Goal: Transaction & Acquisition: Purchase product/service

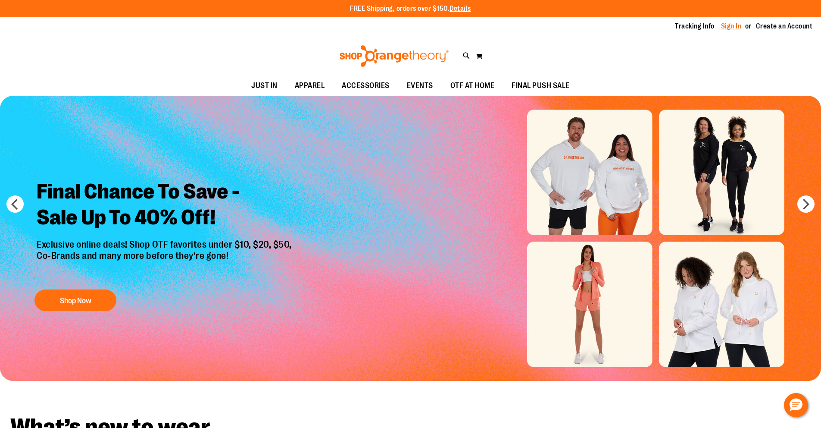
type input "**********"
click at [729, 25] on link "Sign In" at bounding box center [731, 26] width 21 height 9
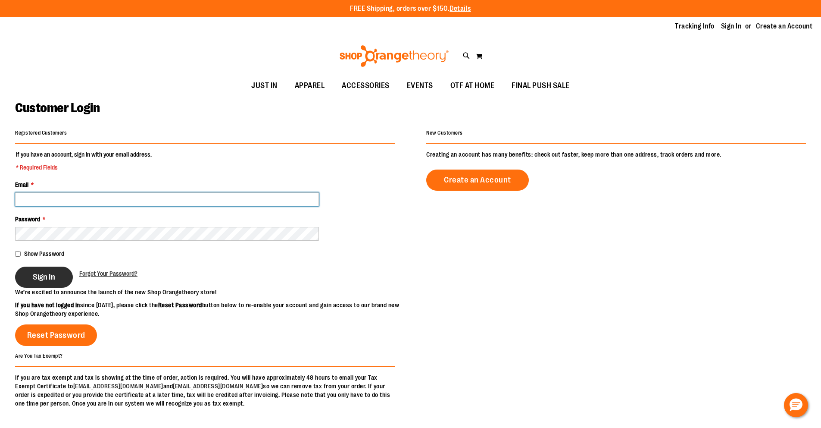
type input "**********"
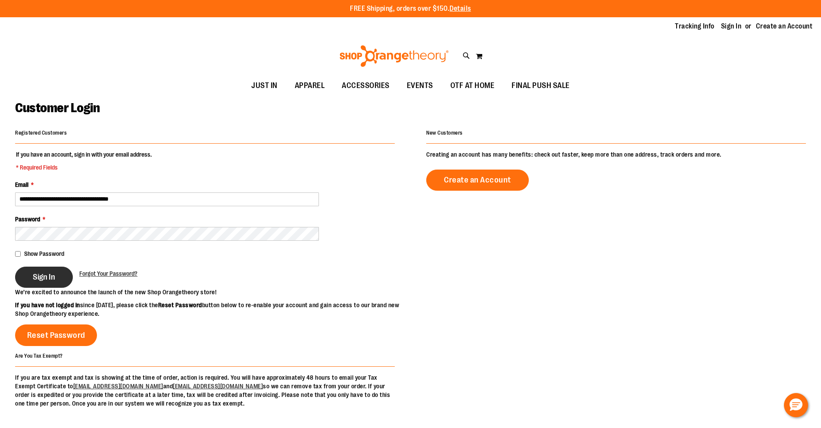
type input "**********"
click at [42, 277] on span "Sign In" at bounding box center [44, 276] width 22 height 9
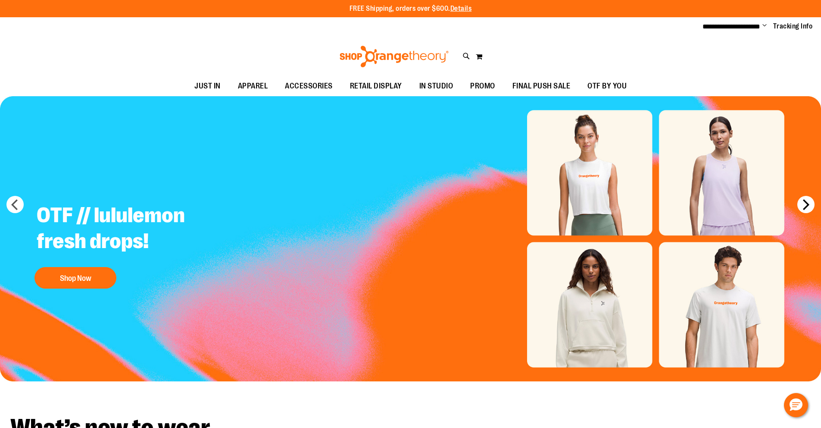
type input "**********"
click at [809, 210] on button "next" at bounding box center [806, 204] width 17 height 17
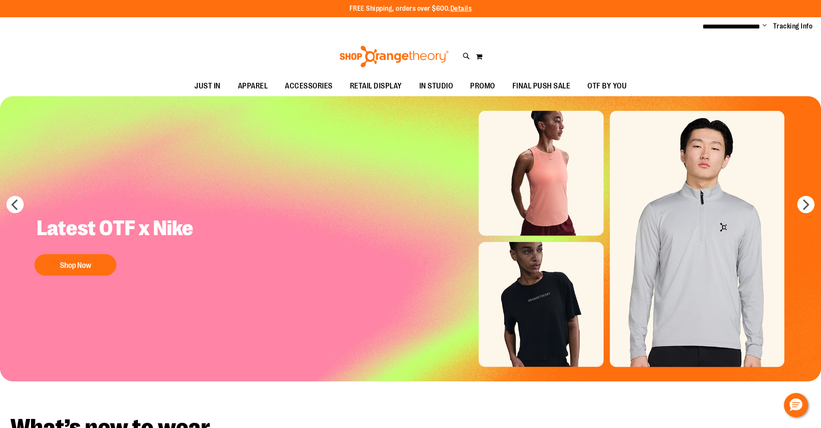
click at [807, 213] on img "Slide 2 of 7" at bounding box center [410, 238] width 821 height 285
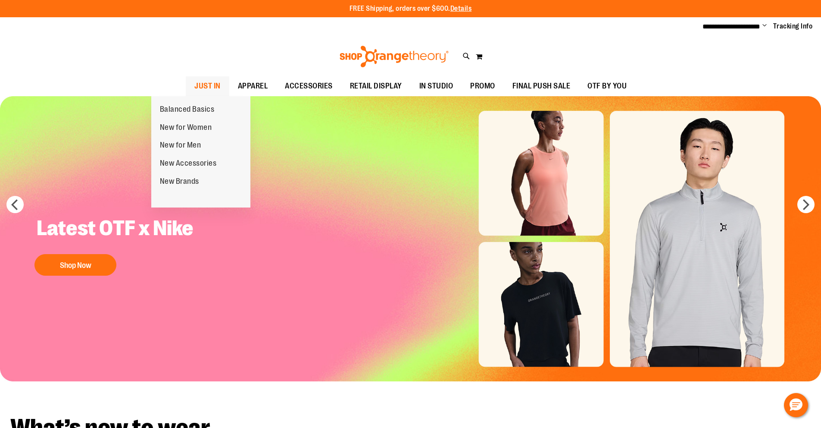
scroll to position [1, 0]
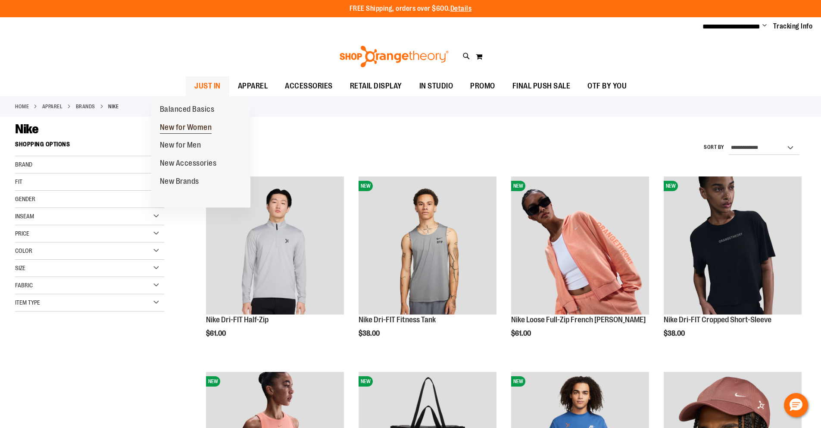
type input "**********"
click at [194, 128] on span "New for Women" at bounding box center [186, 128] width 52 height 11
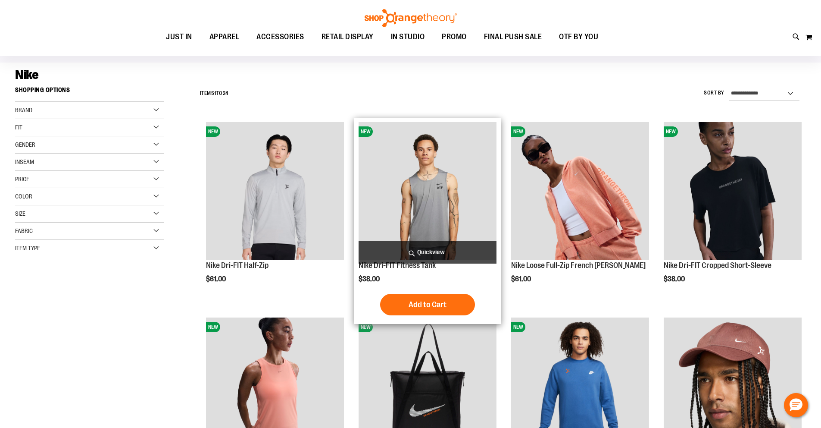
scroll to position [57, 0]
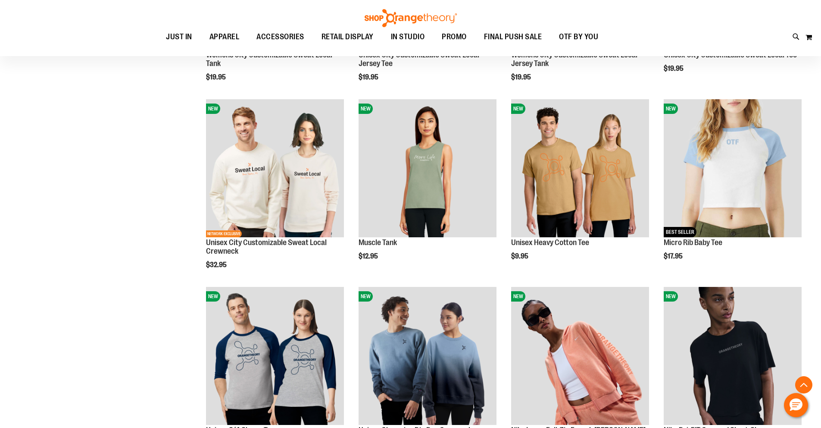
scroll to position [288, 0]
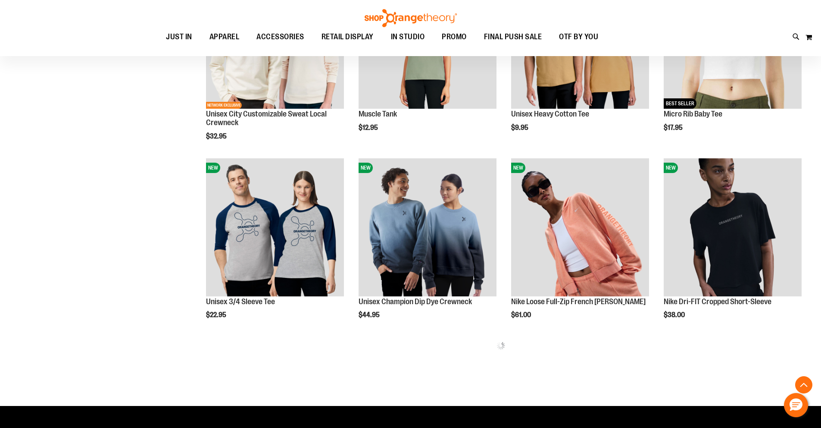
scroll to position [495, 0]
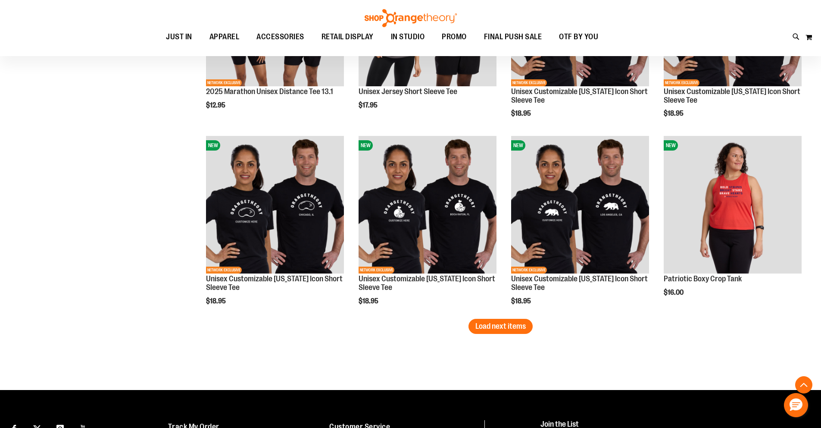
scroll to position [1540, 0]
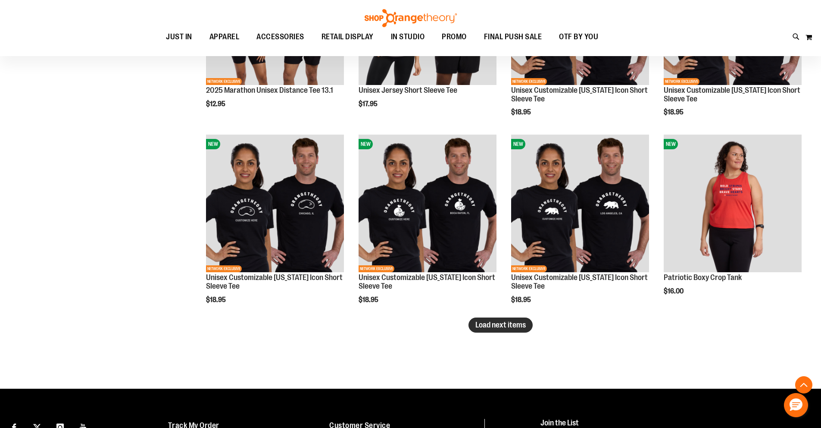
type input "**********"
click at [476, 325] on span "Load next items" at bounding box center [501, 324] width 50 height 9
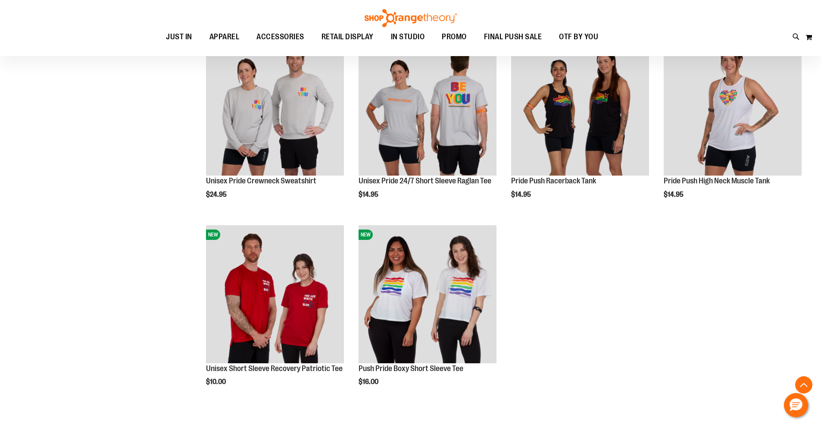
scroll to position [1876, 0]
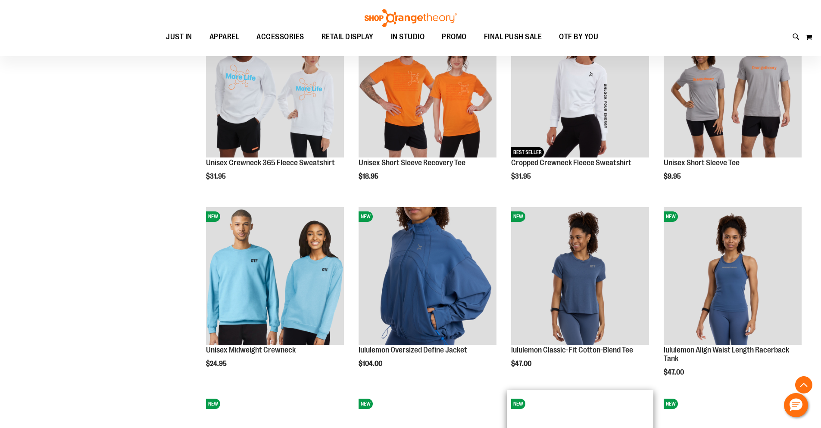
scroll to position [831, 0]
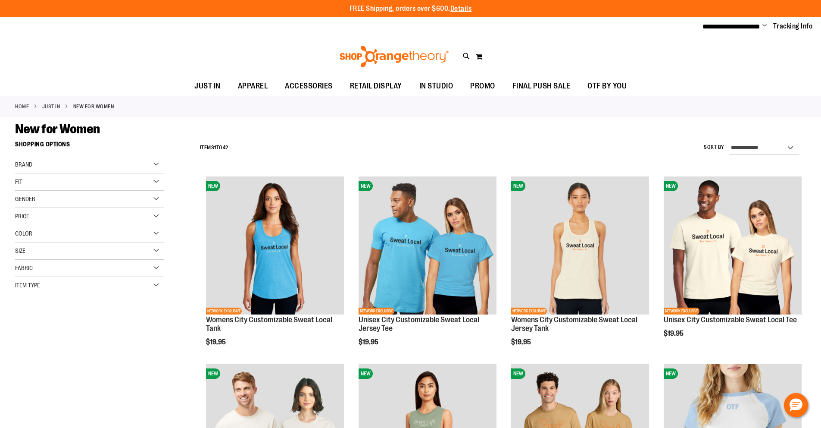
click at [42, 163] on div "Brand" at bounding box center [89, 164] width 149 height 17
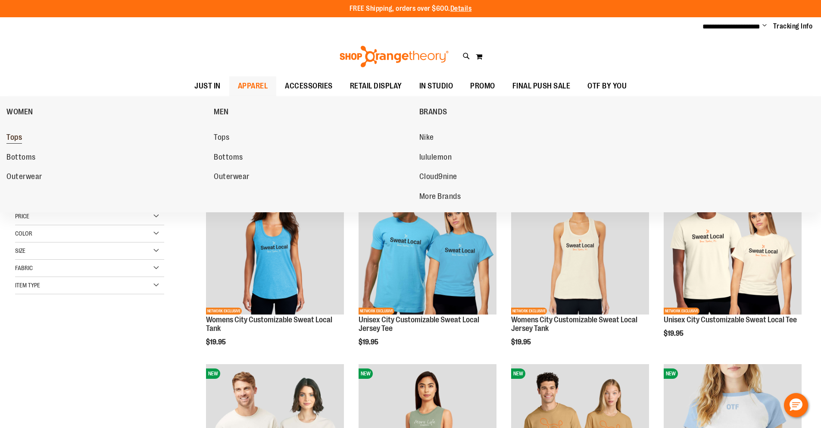
click at [13, 133] on span "Tops" at bounding box center [14, 138] width 16 height 11
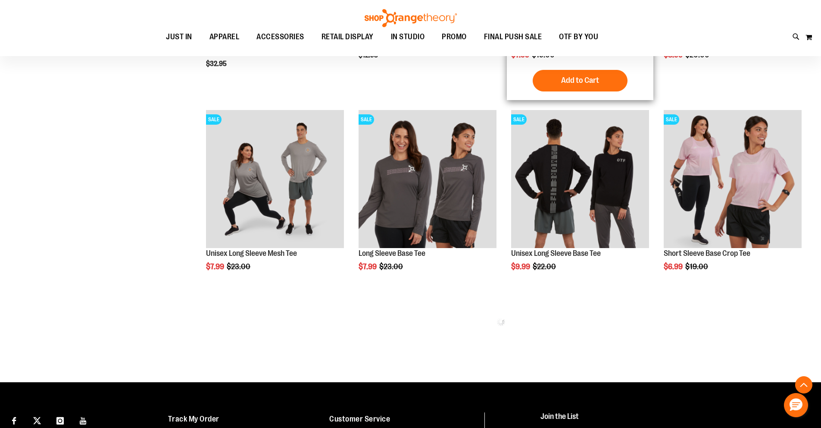
scroll to position [508, 0]
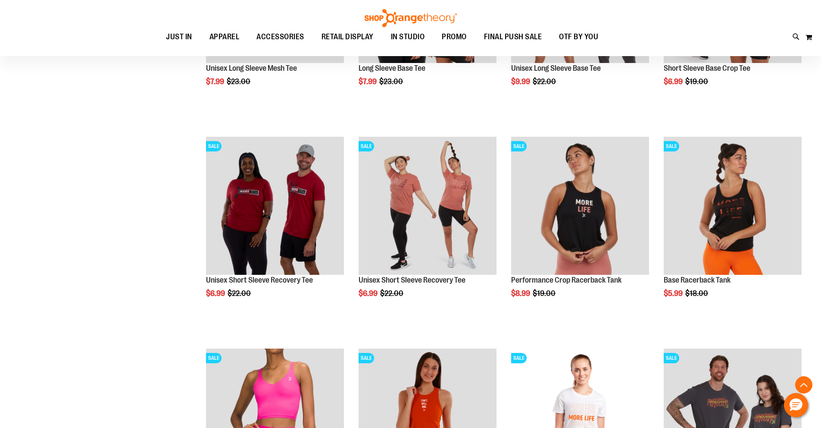
scroll to position [741, 0]
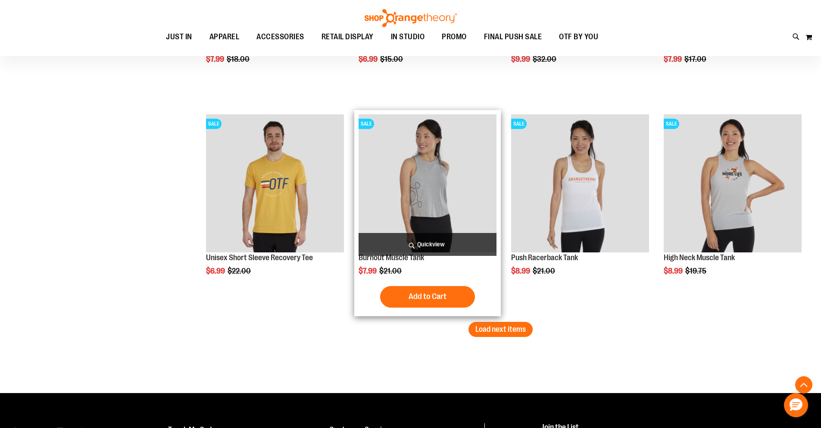
scroll to position [1755, 0]
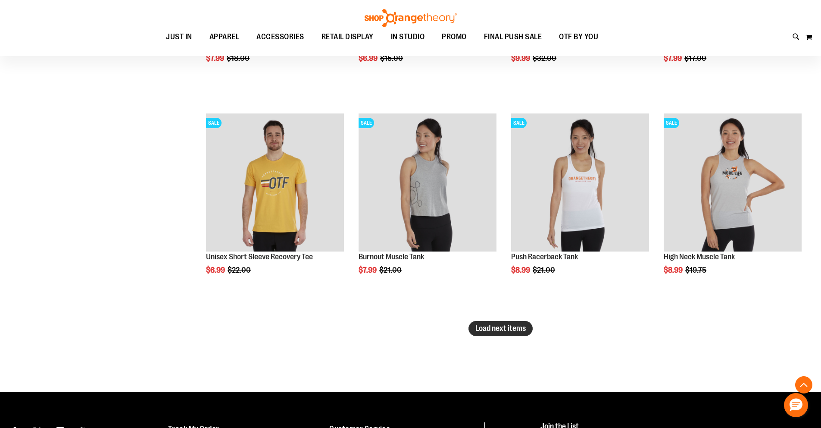
type input "**********"
click at [516, 325] on span "Load next items" at bounding box center [501, 328] width 50 height 9
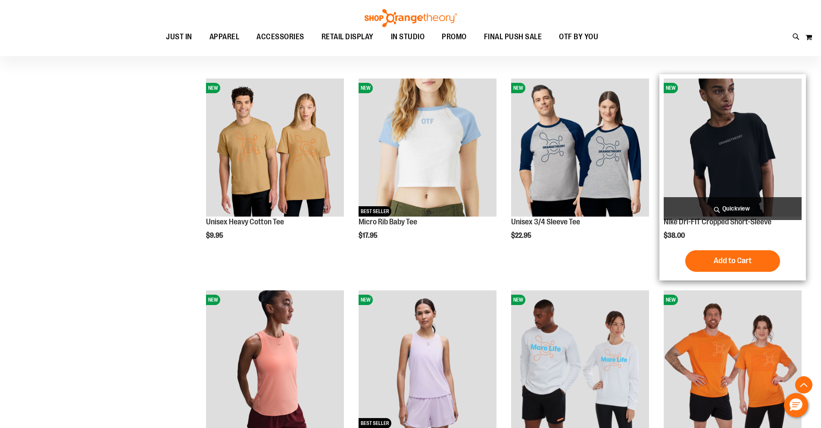
scroll to position [2202, 0]
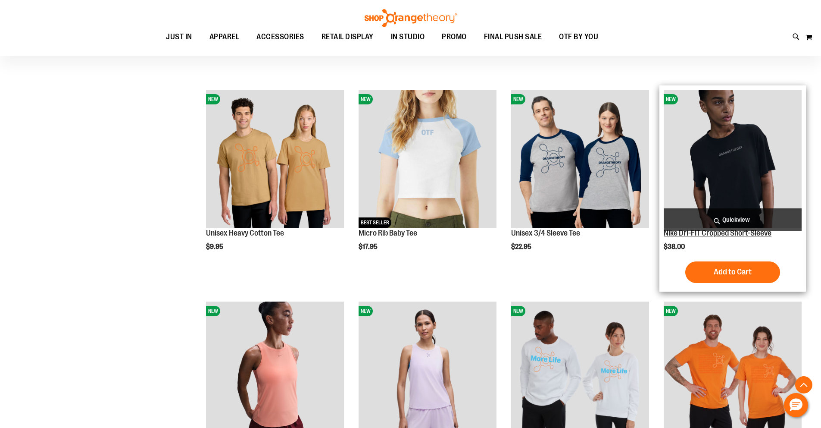
click at [711, 232] on link "Nike Dri-FIT Cropped Short-Sleeve" at bounding box center [718, 232] width 108 height 9
click at [726, 177] on img "product" at bounding box center [733, 159] width 138 height 138
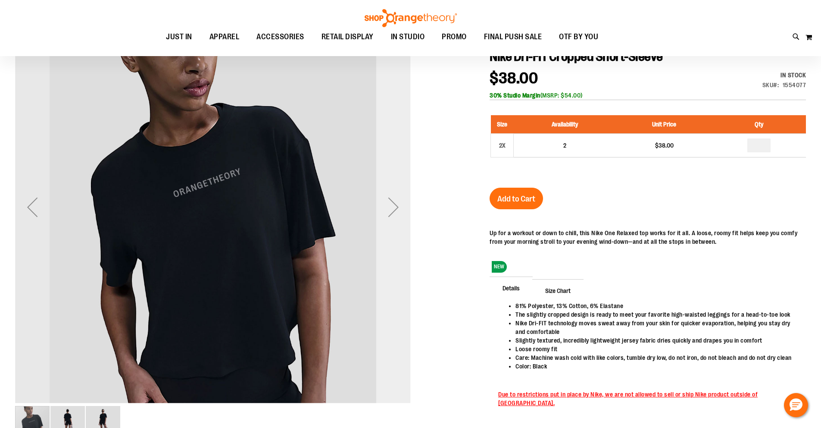
scroll to position [40, 0]
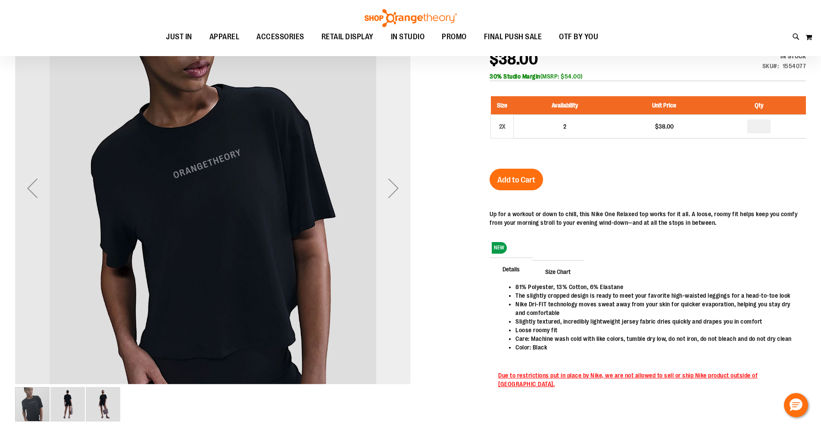
type input "**********"
click at [397, 176] on div "Next" at bounding box center [393, 188] width 34 height 34
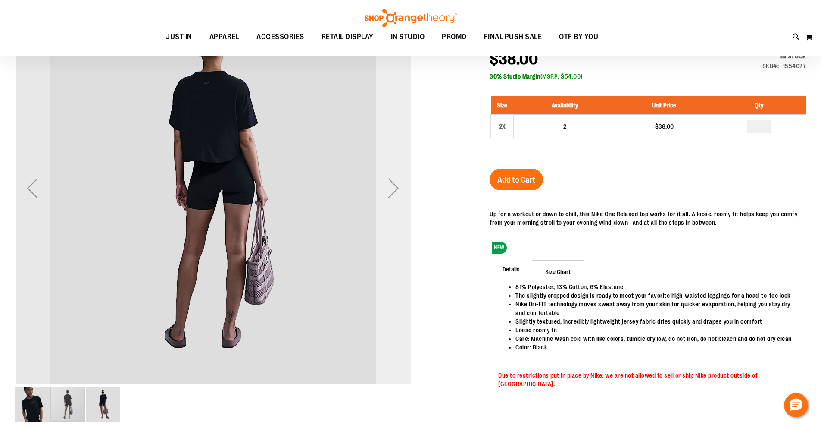
click at [397, 179] on div "Next" at bounding box center [393, 188] width 34 height 34
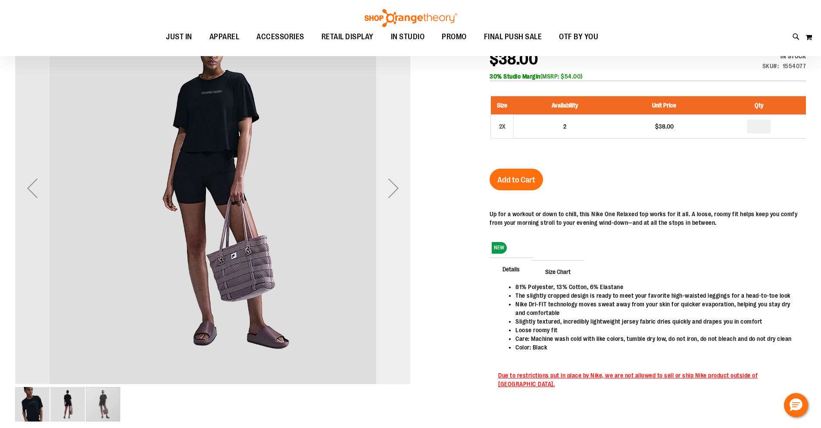
click at [398, 179] on div "Next" at bounding box center [393, 188] width 34 height 34
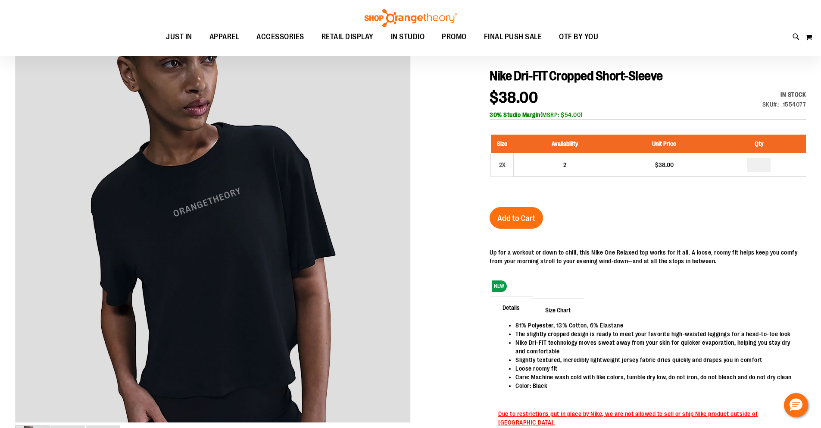
scroll to position [0, 0]
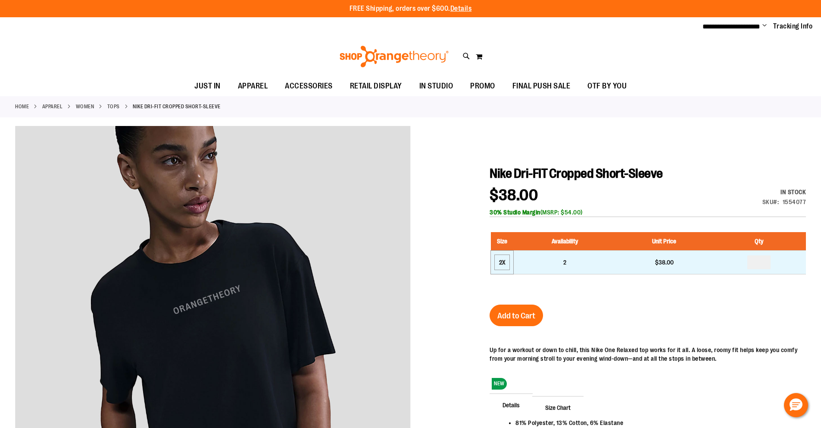
click at [496, 265] on div "2X" at bounding box center [502, 262] width 13 height 13
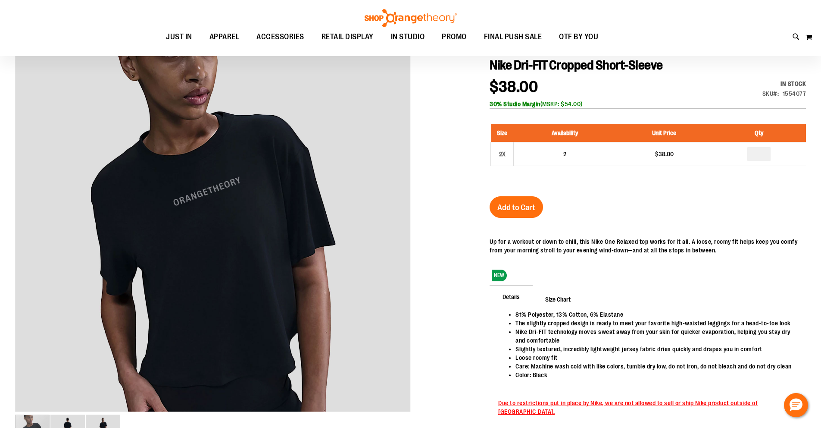
scroll to position [13, 0]
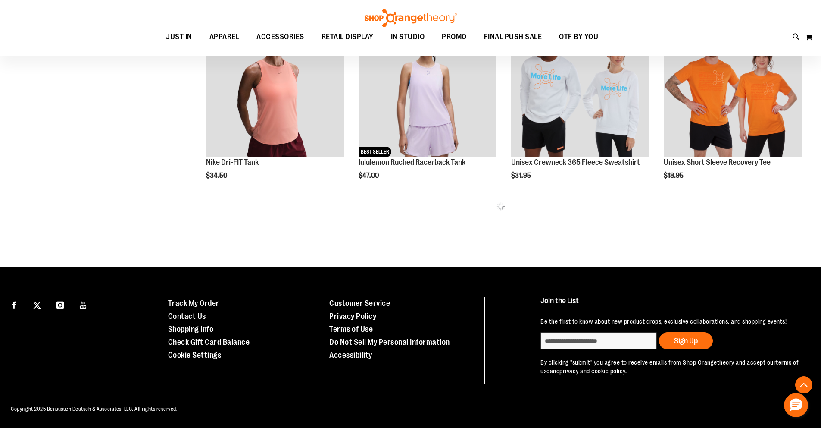
scroll to position [382, 0]
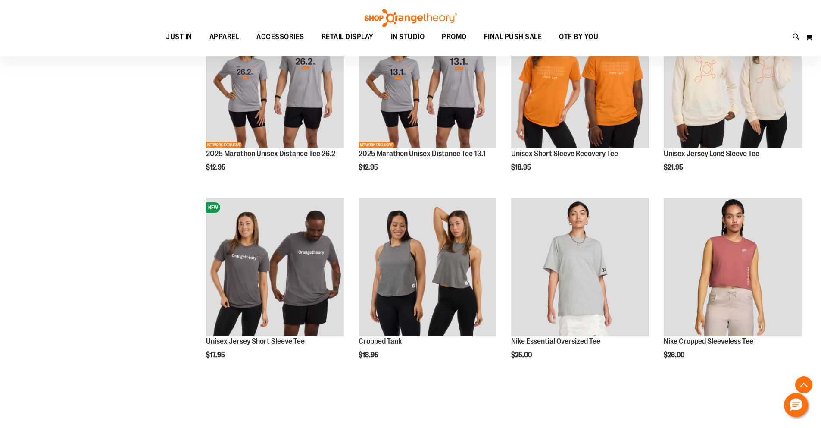
scroll to position [1061, 0]
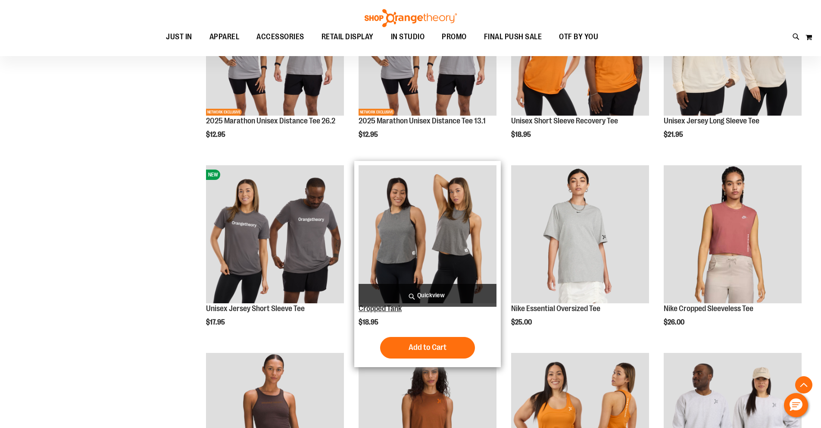
type input "**********"
click at [395, 311] on link "Cropped Tank" at bounding box center [380, 308] width 43 height 9
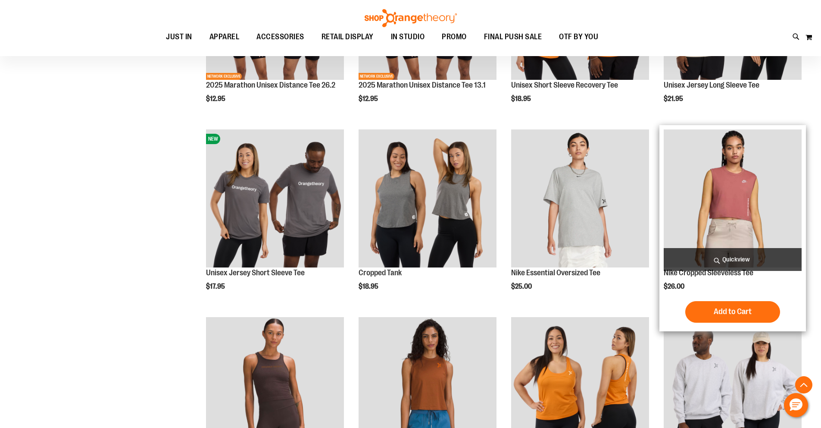
scroll to position [1118, 0]
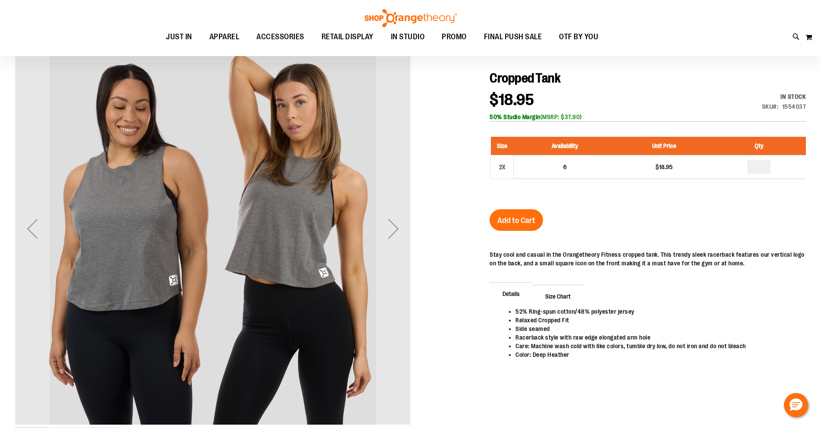
scroll to position [99, 0]
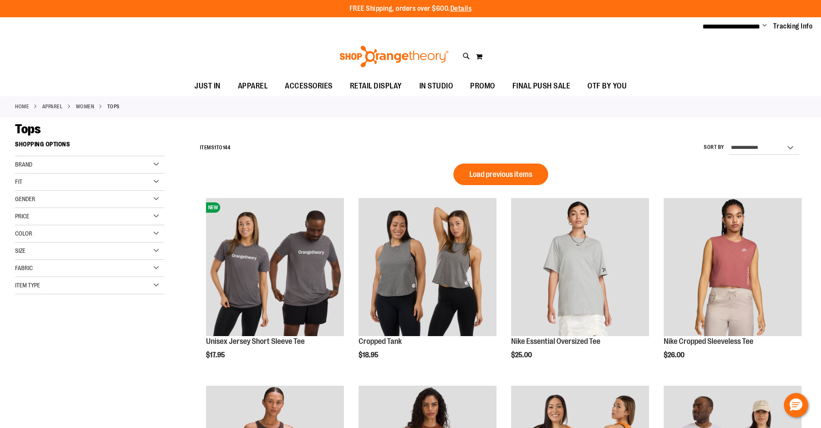
type input "**********"
click at [31, 249] on div "Size" at bounding box center [89, 250] width 149 height 17
click at [57, 273] on div "M" at bounding box center [53, 272] width 13 height 13
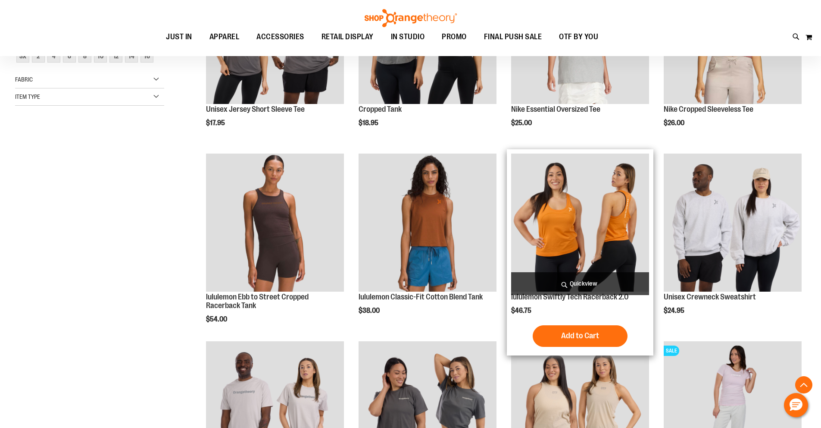
scroll to position [136, 0]
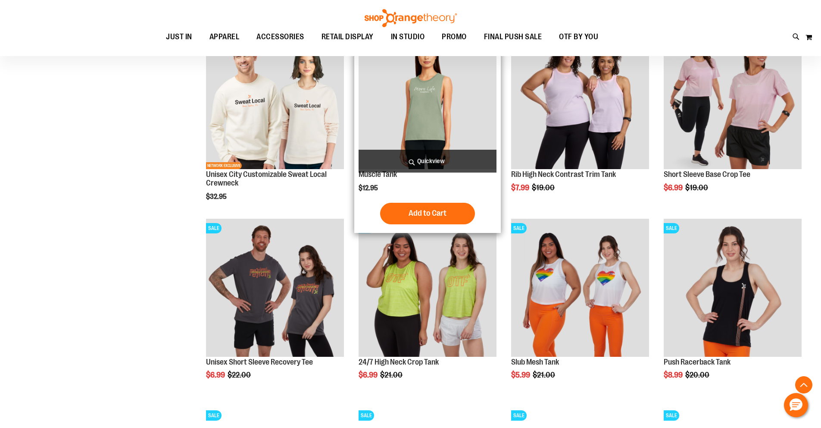
scroll to position [258, 0]
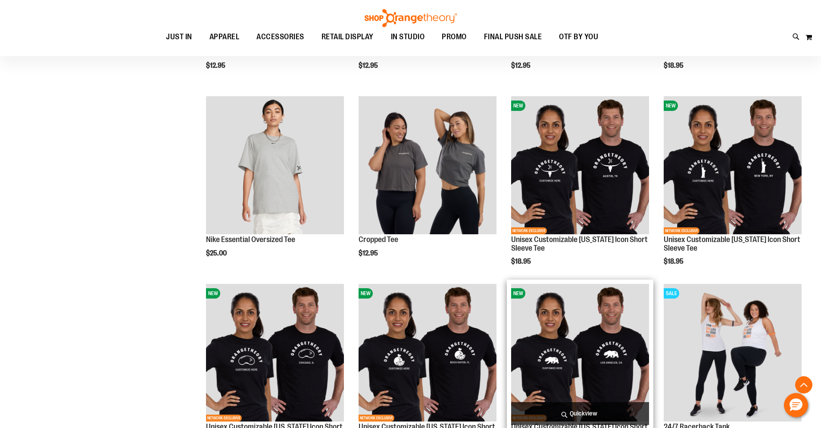
scroll to position [1567, 0]
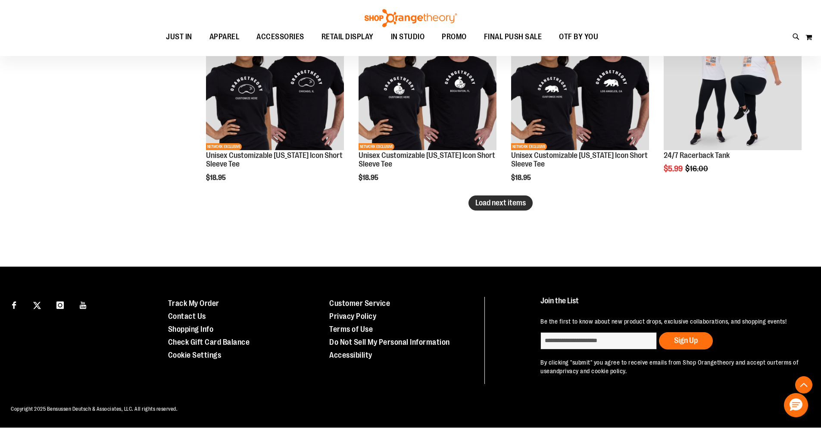
click at [519, 206] on span "Load next items" at bounding box center [501, 202] width 50 height 9
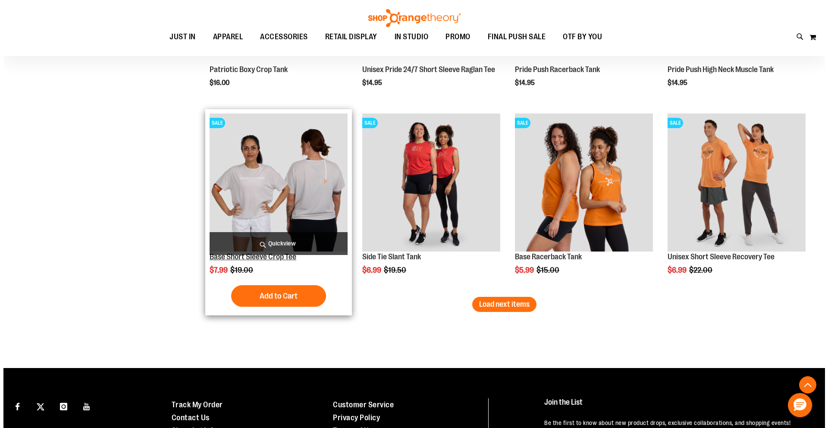
scroll to position [2030, 0]
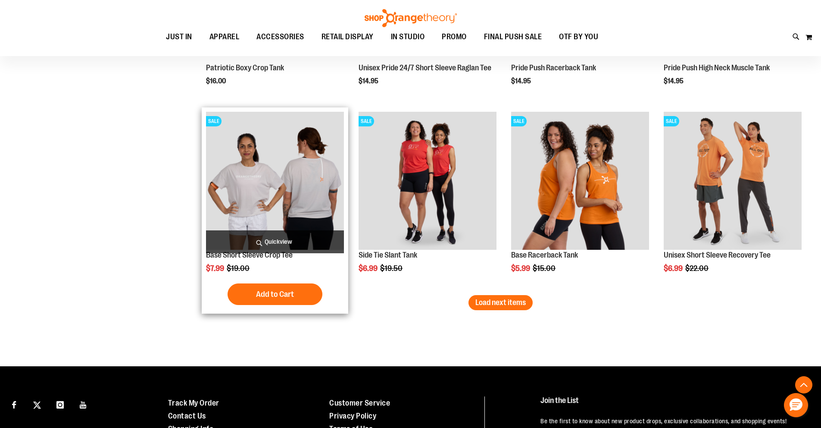
click at [229, 252] on span "Quickview" at bounding box center [275, 241] width 138 height 23
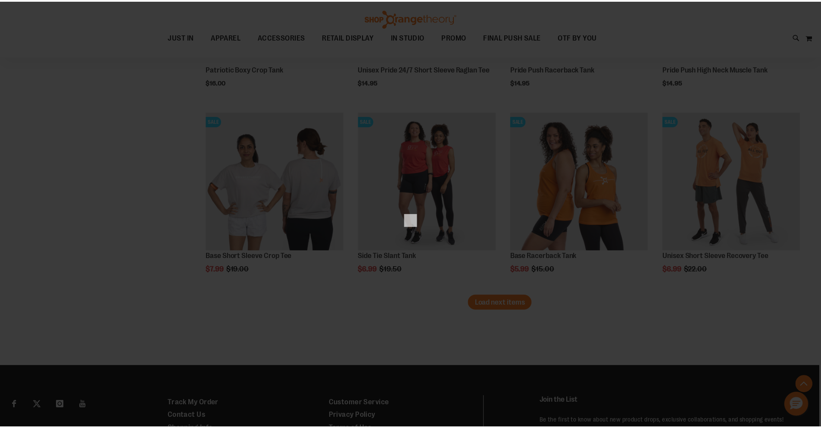
scroll to position [0, 0]
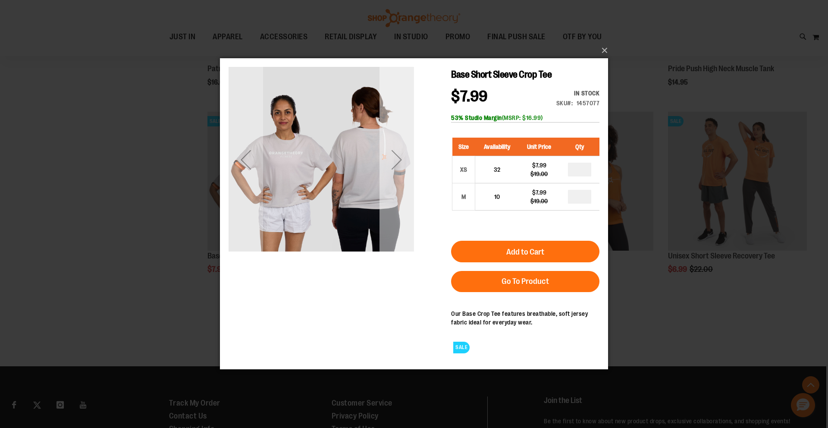
click at [399, 153] on div "Next" at bounding box center [396, 159] width 34 height 34
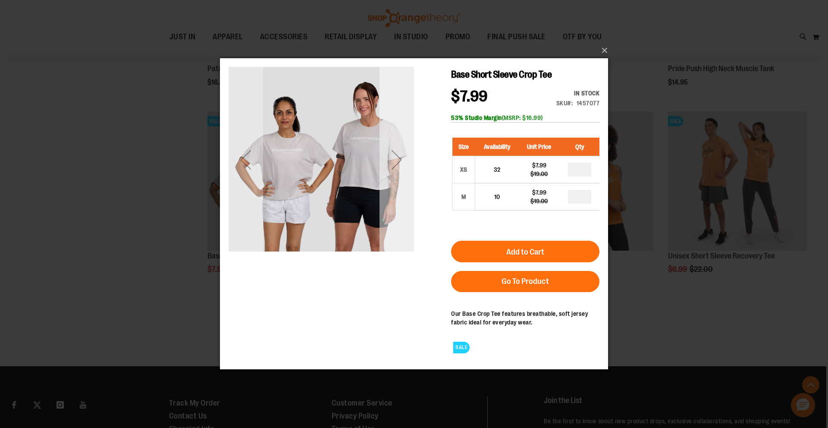
click at [399, 153] on div "Next" at bounding box center [396, 159] width 34 height 34
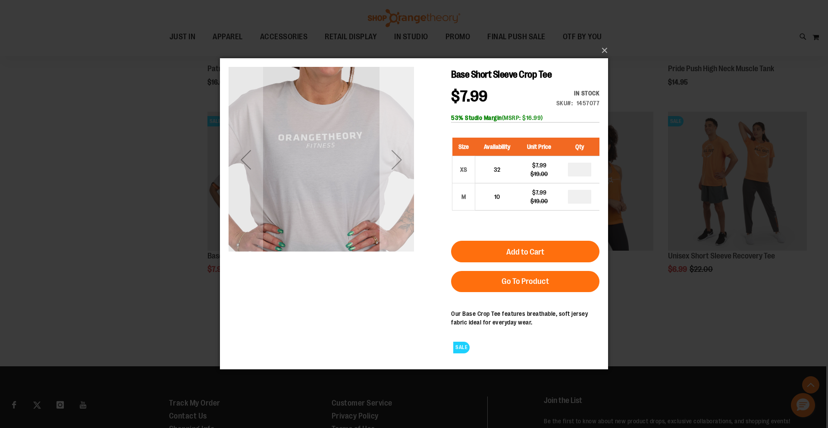
click at [402, 162] on div "Next" at bounding box center [396, 159] width 34 height 34
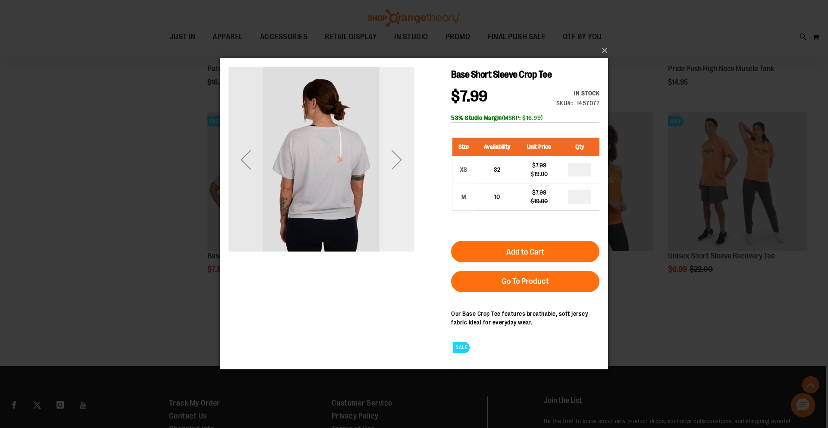
click at [402, 162] on div "Next" at bounding box center [396, 159] width 34 height 34
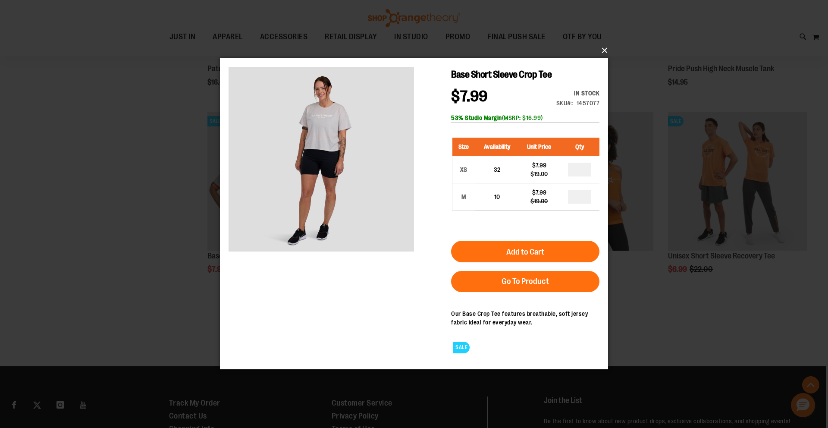
click at [607, 51] on button "×" at bounding box center [416, 50] width 388 height 19
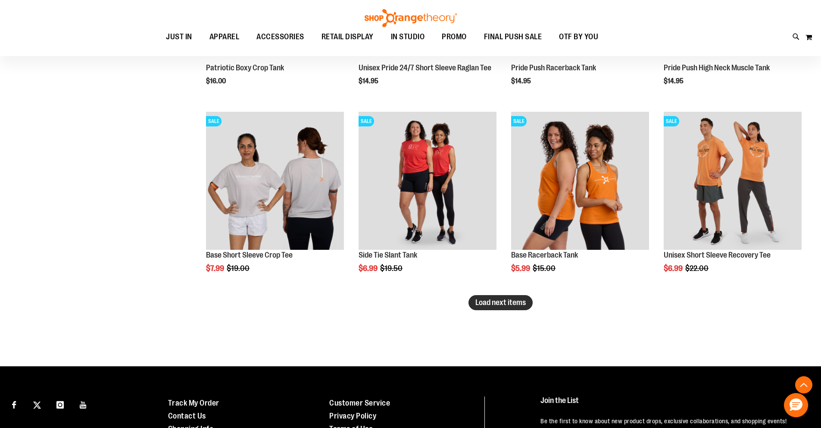
click at [488, 303] on span "Load next items" at bounding box center [501, 302] width 50 height 9
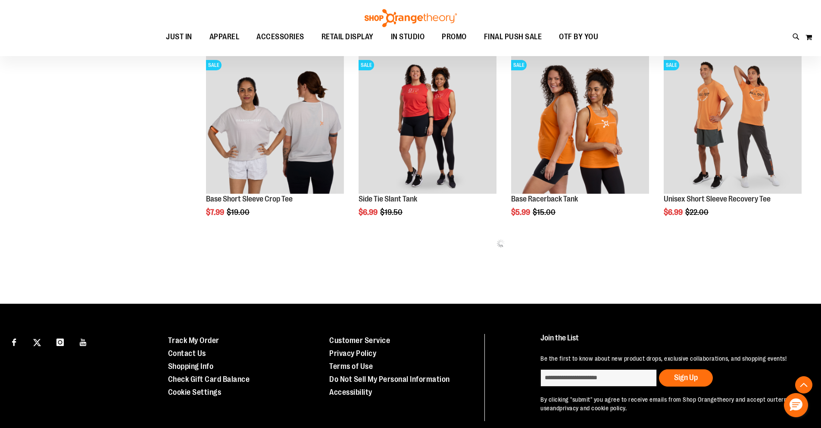
scroll to position [2123, 0]
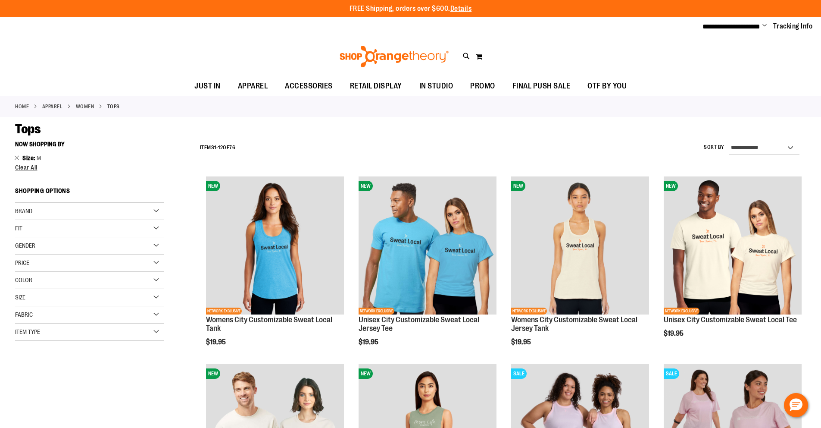
click at [36, 300] on div "Size" at bounding box center [89, 297] width 149 height 17
click at [66, 313] on div "L" at bounding box center [69, 319] width 13 height 13
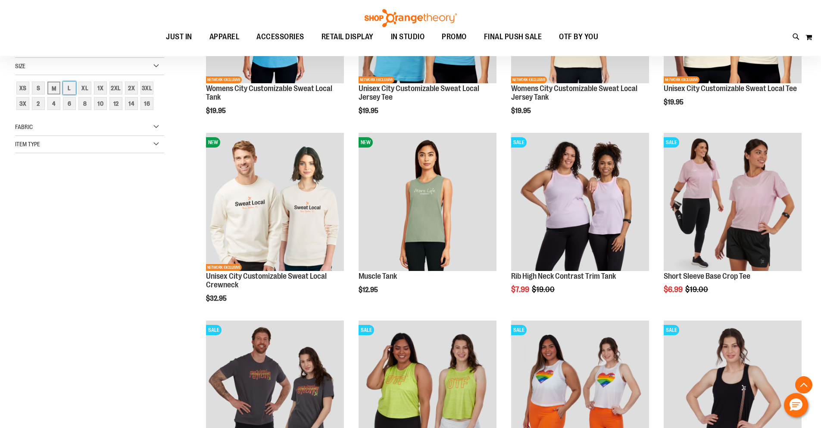
scroll to position [136, 0]
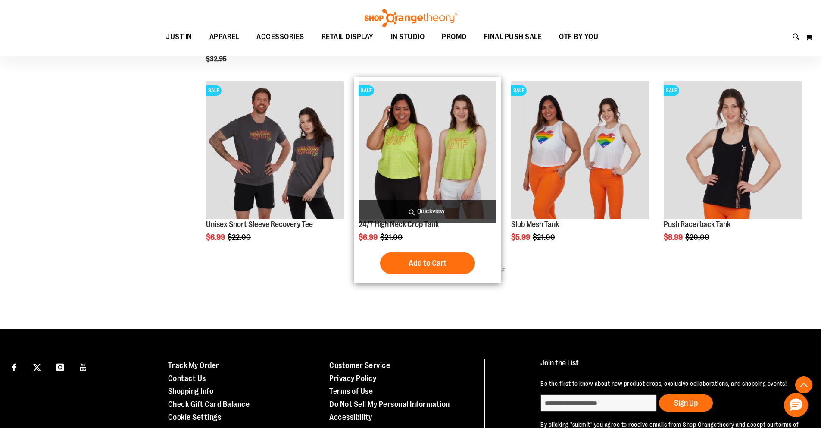
scroll to position [378, 0]
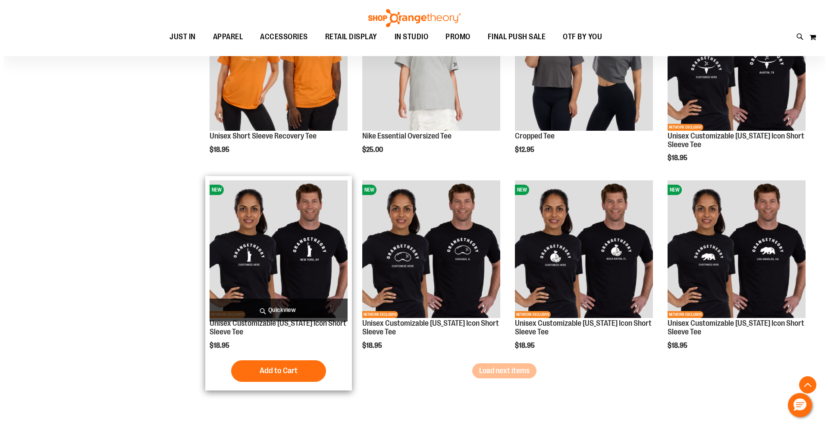
scroll to position [989, 0]
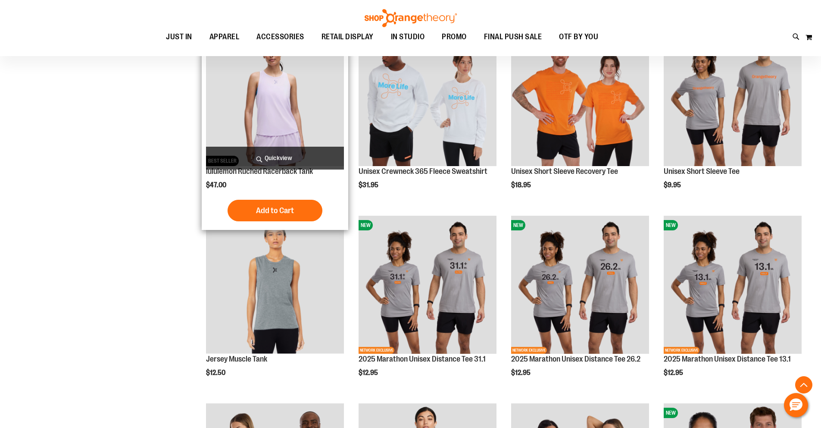
click at [254, 169] on span "Quickview" at bounding box center [275, 158] width 138 height 23
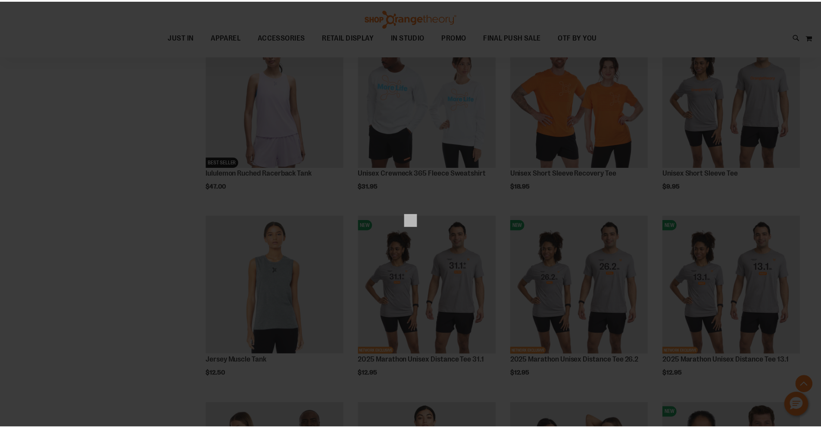
scroll to position [0, 0]
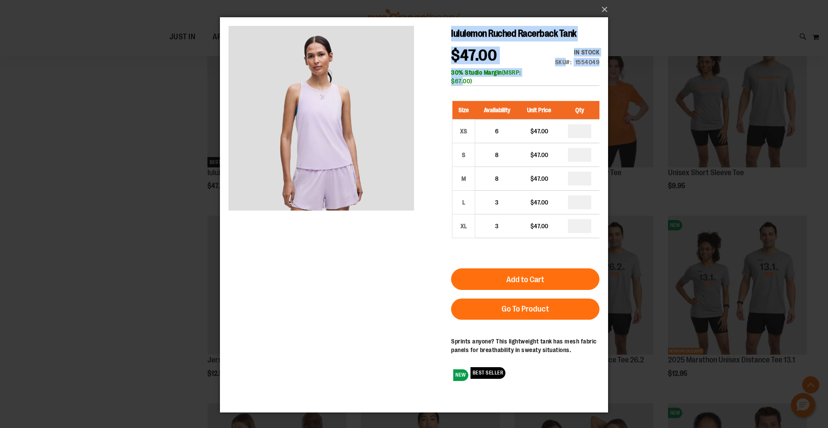
drag, startPoint x: 456, startPoint y: 97, endPoint x: 429, endPoint y: 92, distance: 27.9
click at [429, 92] on div "lululemon Ruched Racerback Tank $47.00 In stock Only %1 left SKU 1554049 30% St…" at bounding box center [413, 90] width 371 height 129
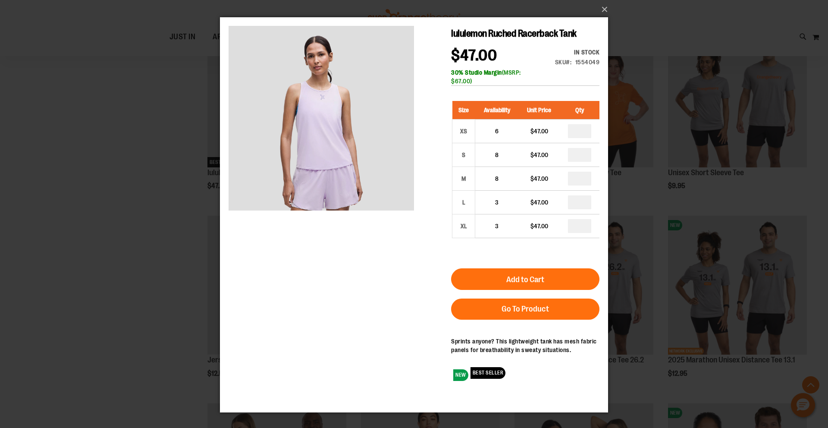
click at [458, 76] on b "30% Studio Margin" at bounding box center [476, 72] width 51 height 7
click at [599, 13] on button "×" at bounding box center [416, 9] width 388 height 19
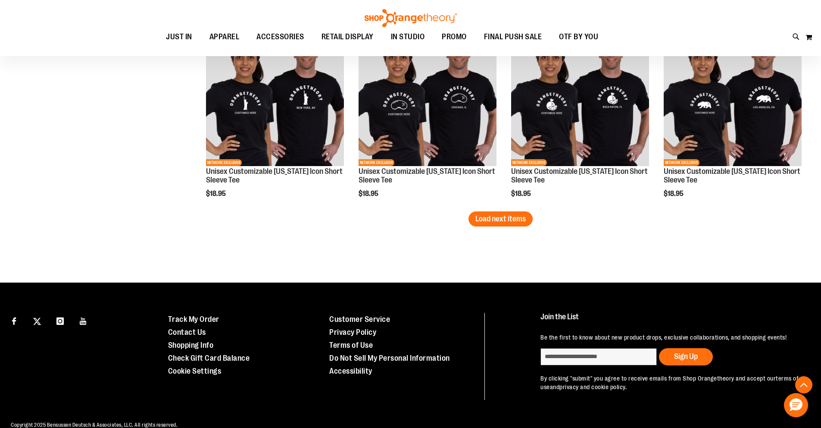
scroll to position [1567, 0]
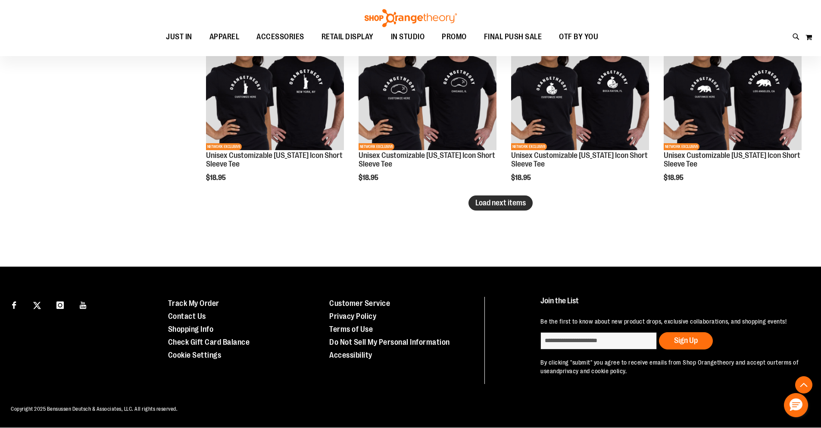
click at [488, 204] on span "Load next items" at bounding box center [501, 202] width 50 height 9
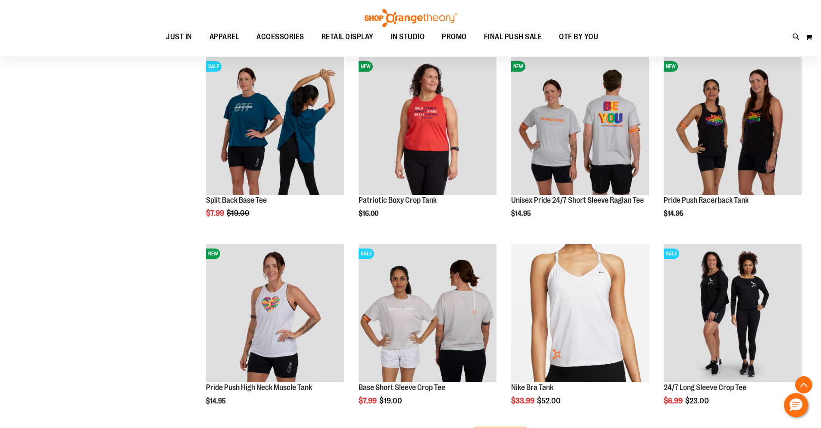
scroll to position [2004, 0]
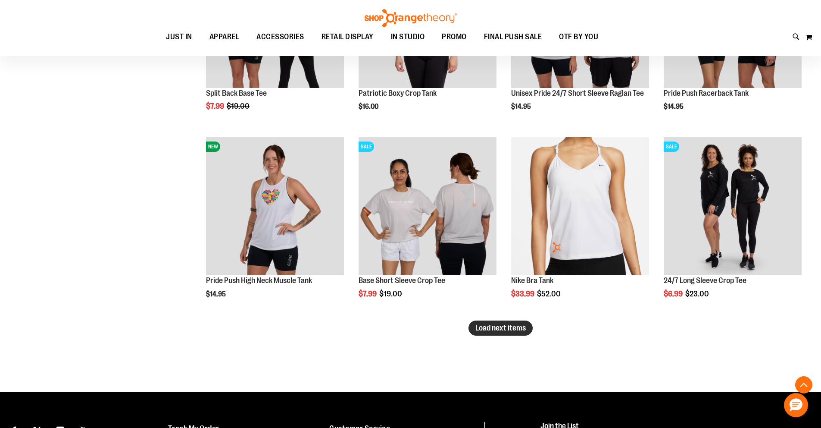
click at [509, 332] on span "Load next items" at bounding box center [501, 327] width 50 height 9
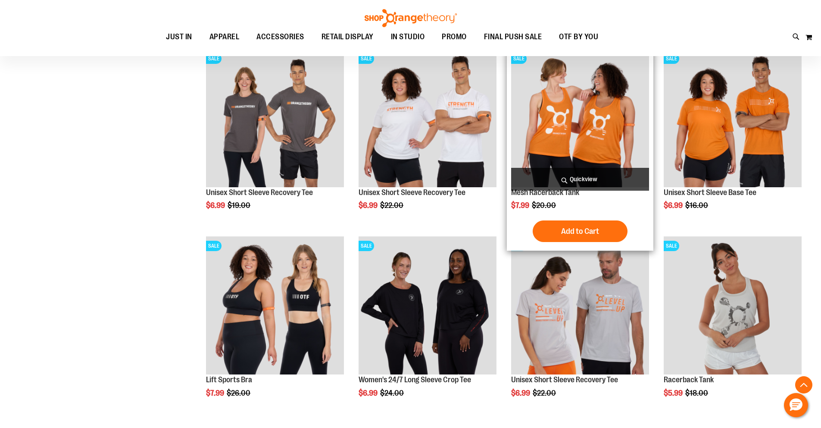
scroll to position [2546, 0]
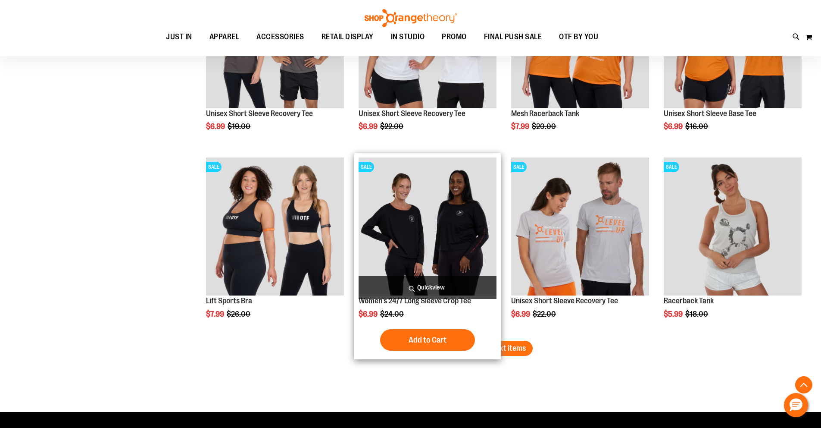
click at [405, 303] on link "Women's 24/7 Long Sleeve Crop Tee" at bounding box center [415, 300] width 113 height 9
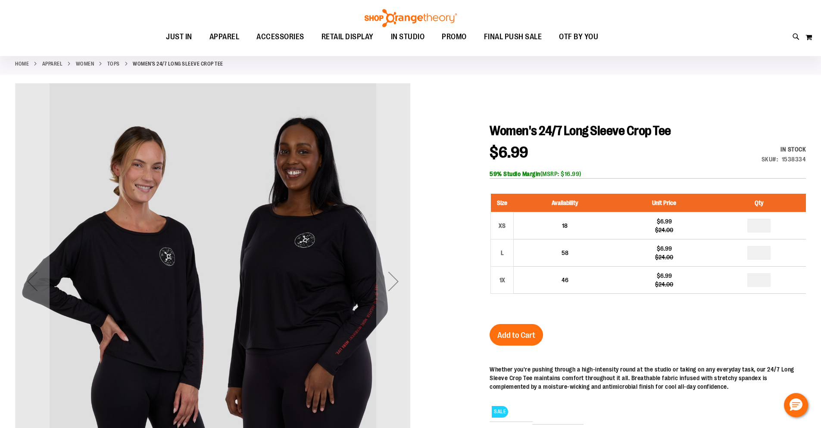
scroll to position [52, 0]
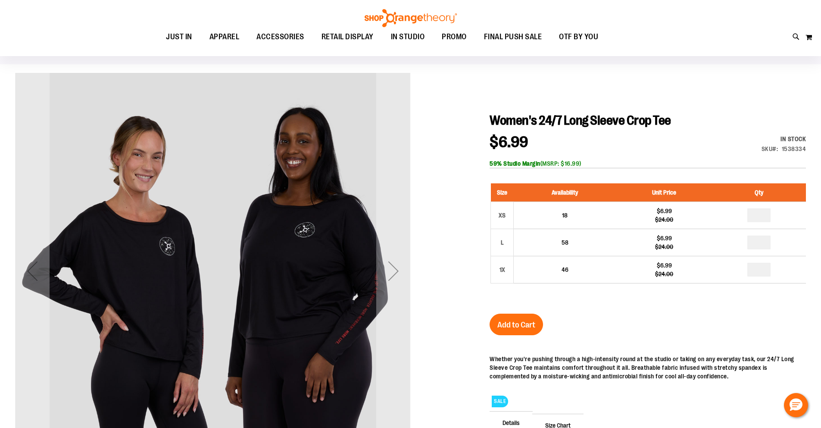
type input "**********"
click at [406, 275] on div "Next" at bounding box center [393, 271] width 34 height 34
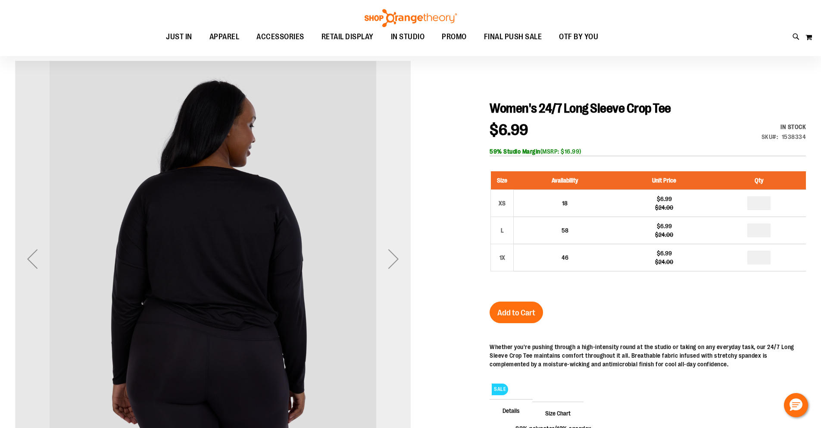
scroll to position [65, 0]
click at [394, 238] on div "Next" at bounding box center [393, 258] width 34 height 396
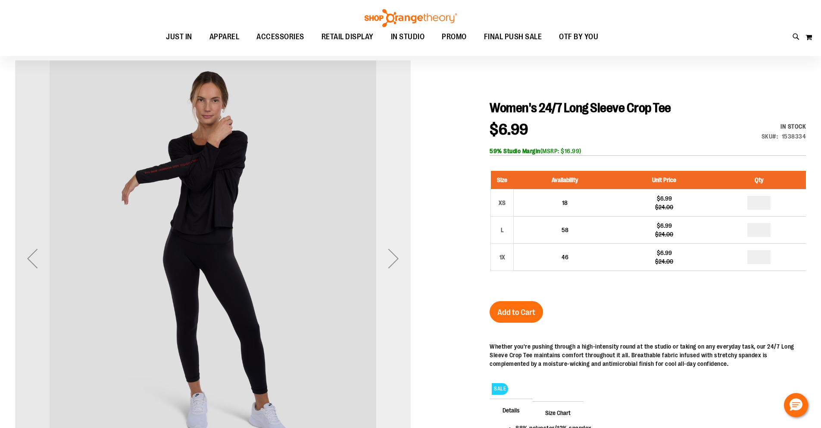
click at [393, 239] on div "Next" at bounding box center [393, 258] width 34 height 396
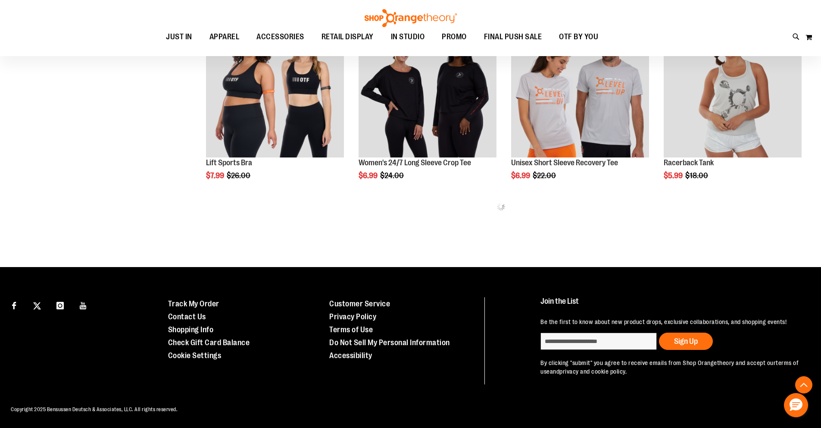
scroll to position [458, 0]
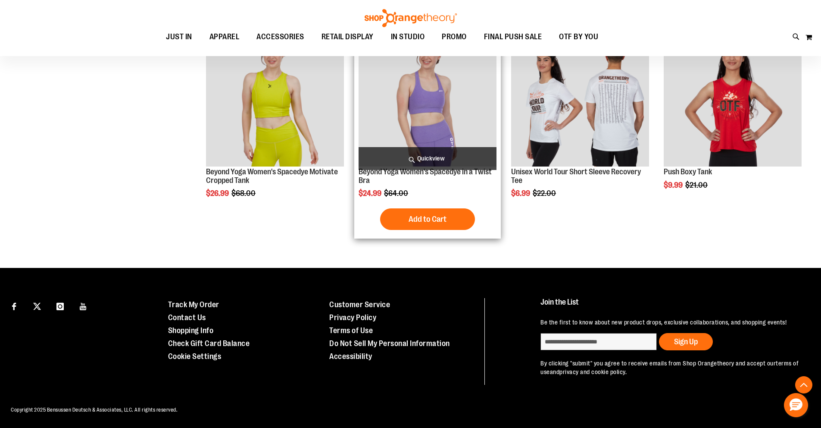
scroll to position [1386, 0]
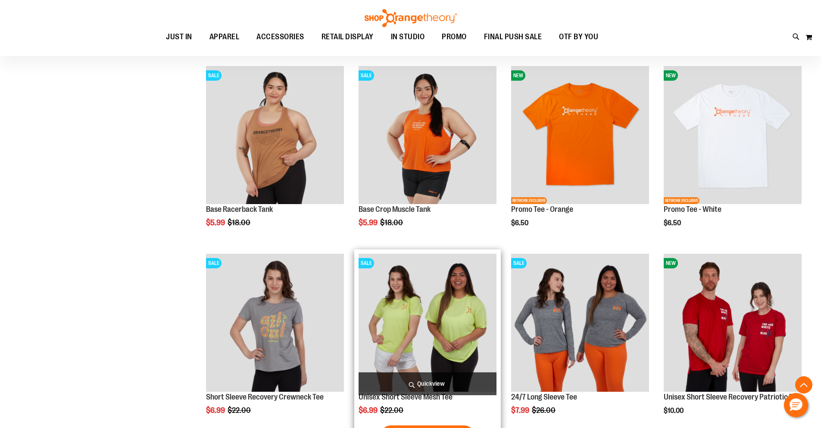
scroll to position [635, 0]
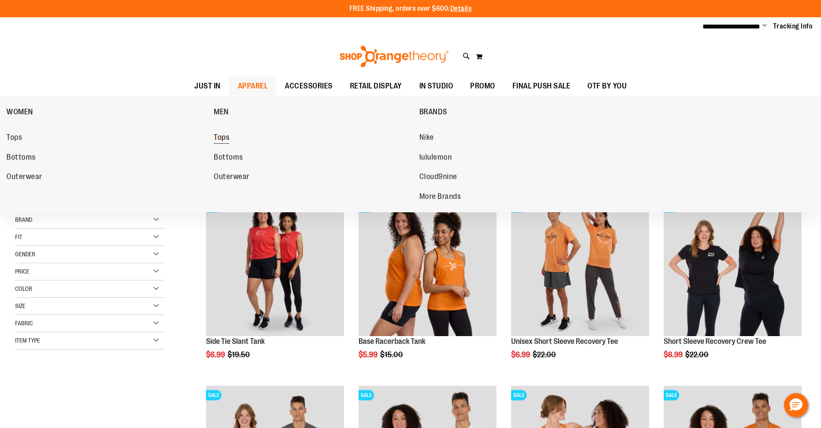
type input "**********"
click at [219, 134] on span "Tops" at bounding box center [222, 138] width 16 height 11
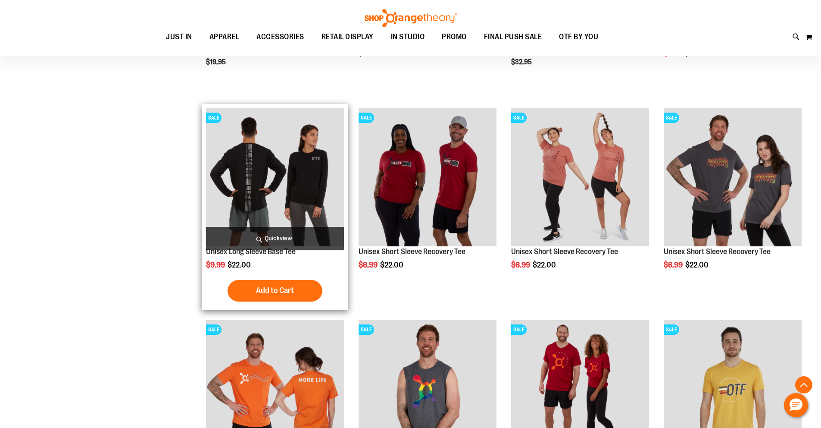
scroll to position [184, 0]
type input "**********"
click at [246, 251] on link "Unisex Long Sleeve Base Tee" at bounding box center [251, 251] width 90 height 9
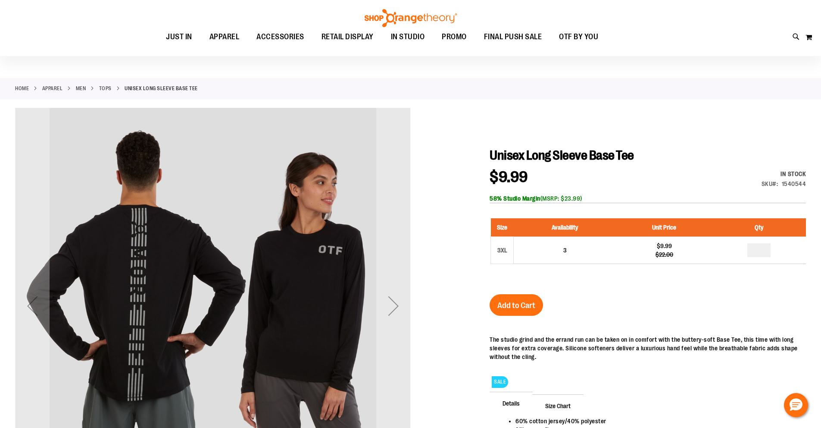
scroll to position [60, 0]
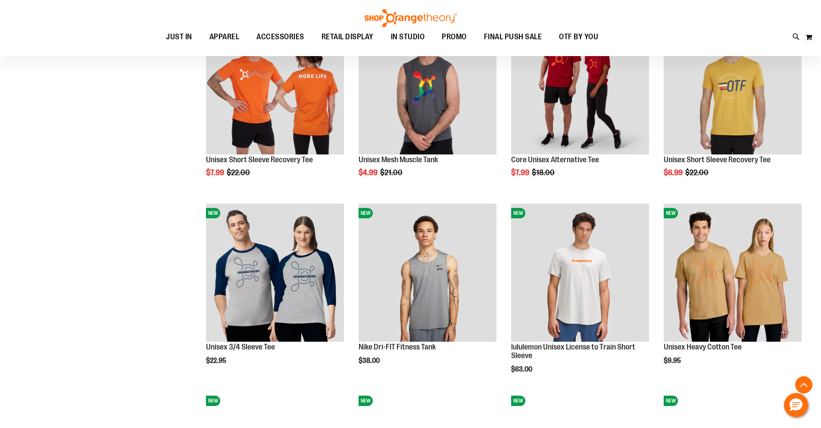
scroll to position [211, 0]
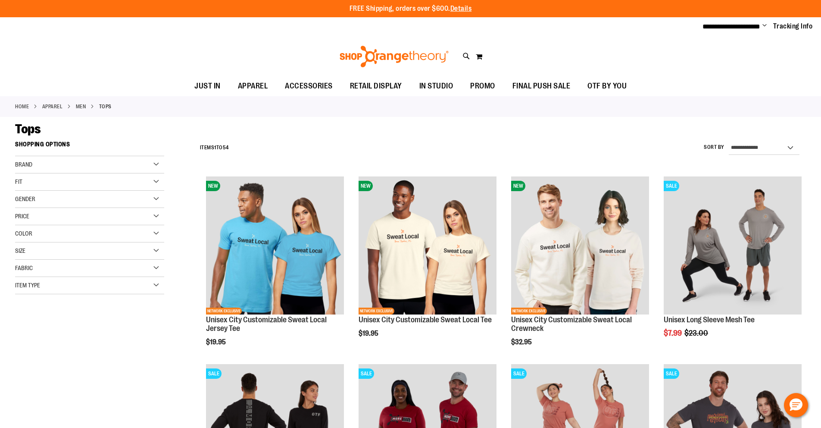
type input "**********"
click at [37, 245] on div "Size" at bounding box center [89, 250] width 149 height 17
click at [44, 270] on div "S" at bounding box center [43, 272] width 13 height 13
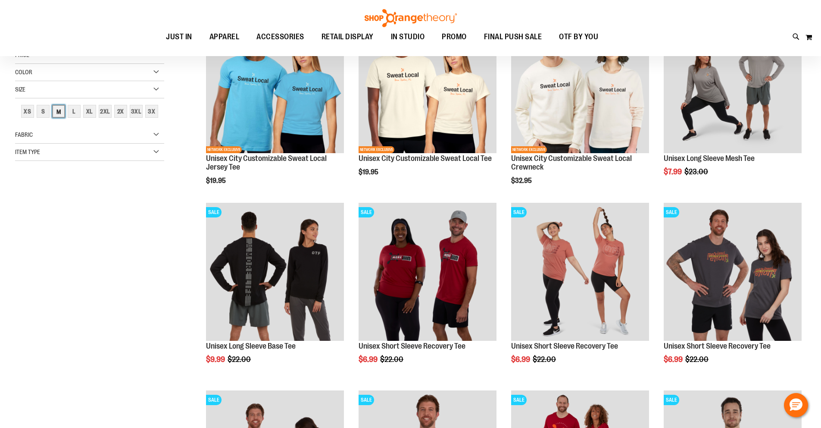
click at [53, 111] on div "M" at bounding box center [58, 111] width 13 height 13
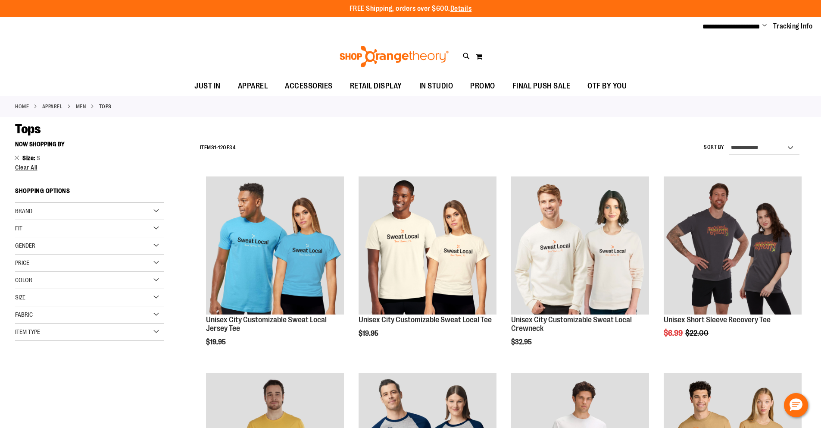
click at [46, 272] on div "Color" at bounding box center [89, 280] width 149 height 17
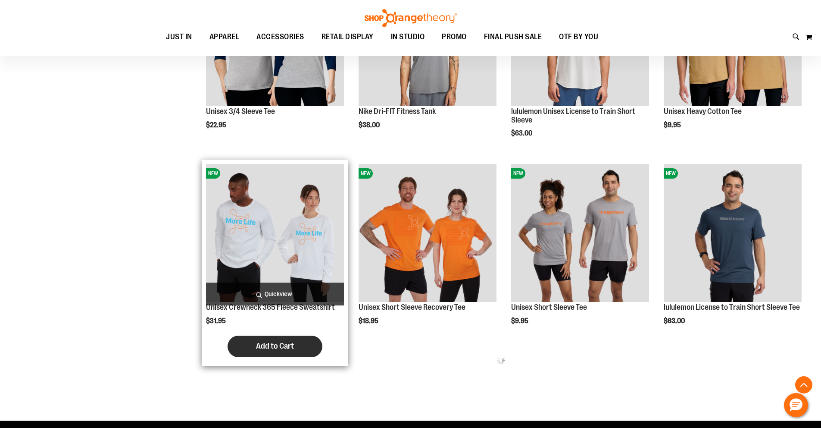
scroll to position [309, 0]
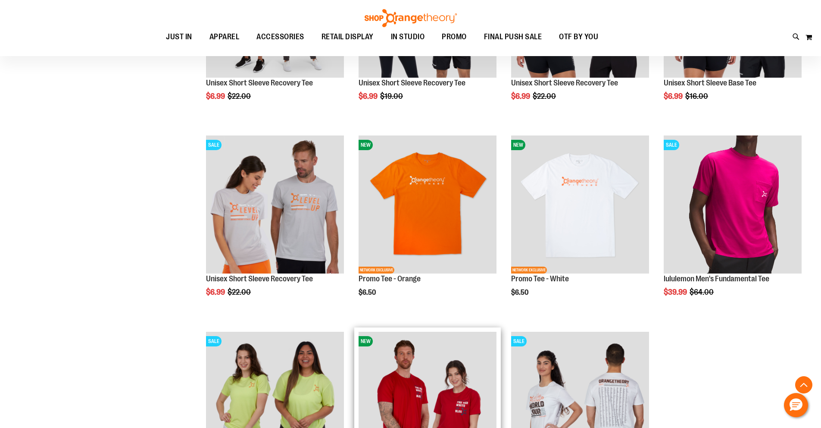
scroll to position [1292, 0]
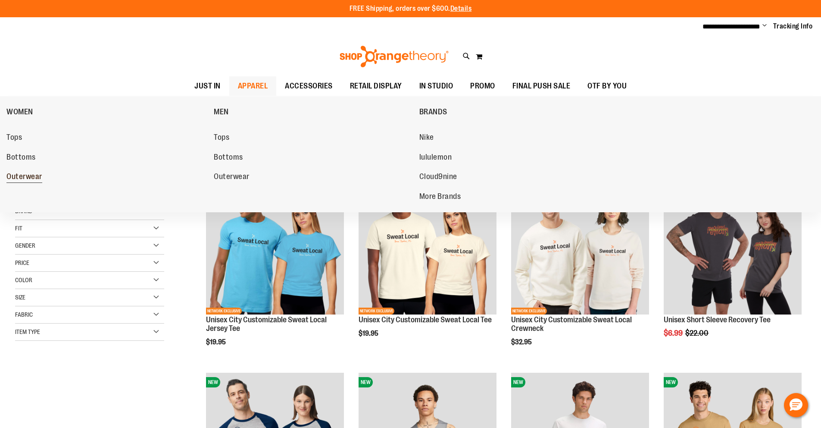
click at [33, 180] on span "Outerwear" at bounding box center [24, 177] width 36 height 11
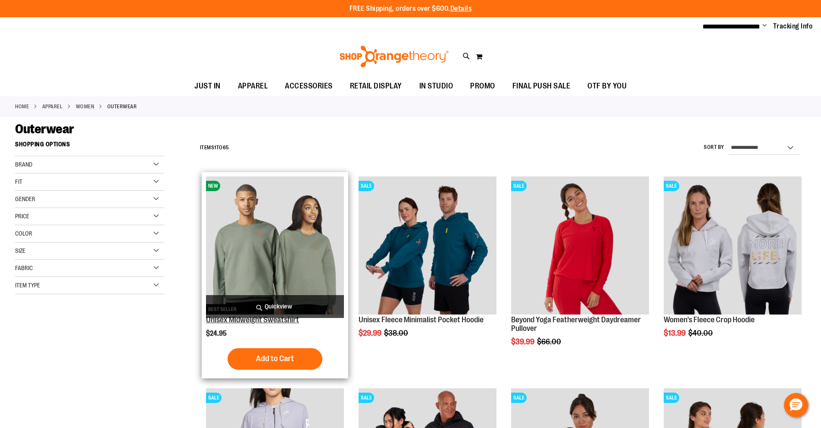
type input "**********"
click at [287, 323] on link "Unisex Midweight Sweatshirt" at bounding box center [252, 319] width 93 height 9
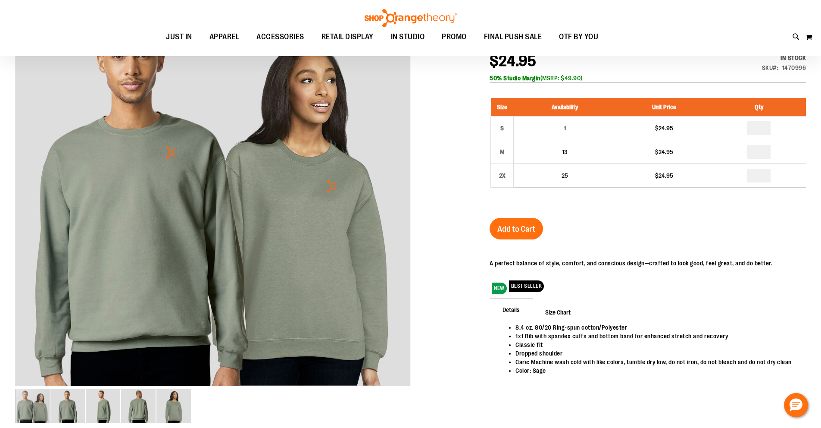
scroll to position [150, 0]
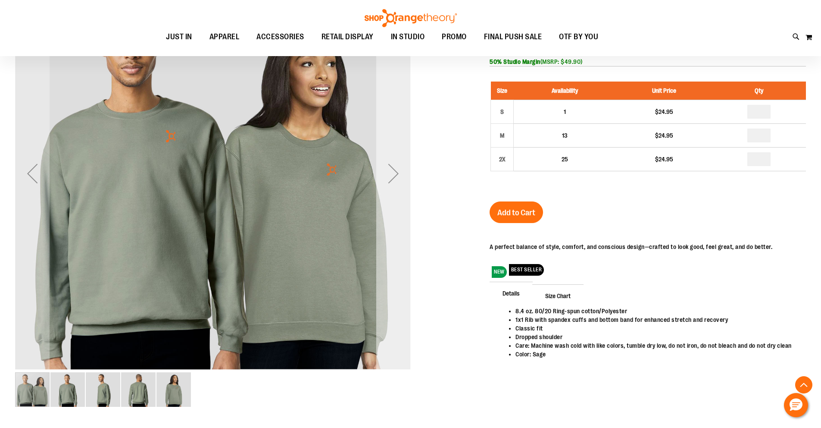
type input "**********"
click at [401, 163] on div "Next" at bounding box center [393, 173] width 34 height 34
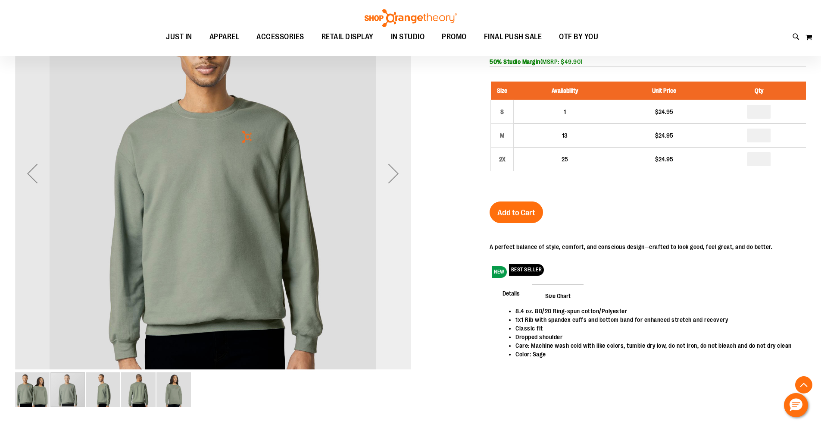
click at [401, 163] on div "Next" at bounding box center [393, 173] width 34 height 34
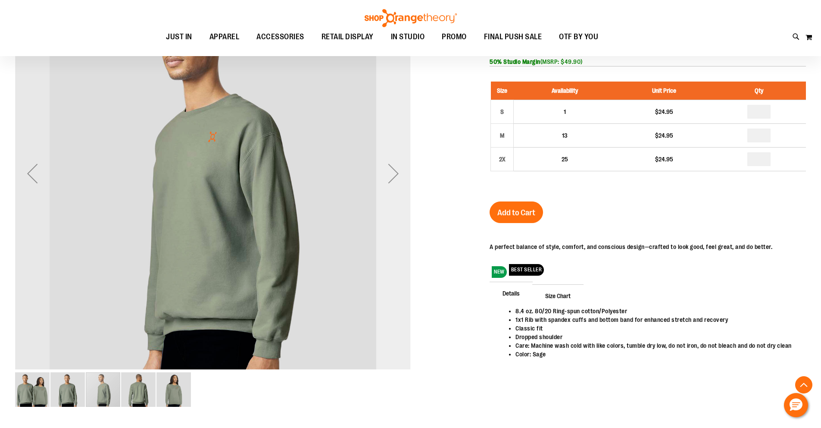
click at [401, 163] on div "Next" at bounding box center [393, 173] width 34 height 34
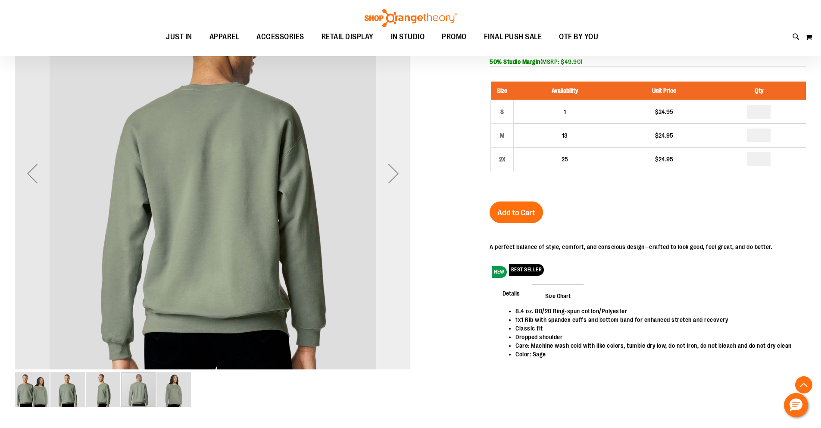
click at [401, 163] on div "Next" at bounding box center [393, 173] width 34 height 34
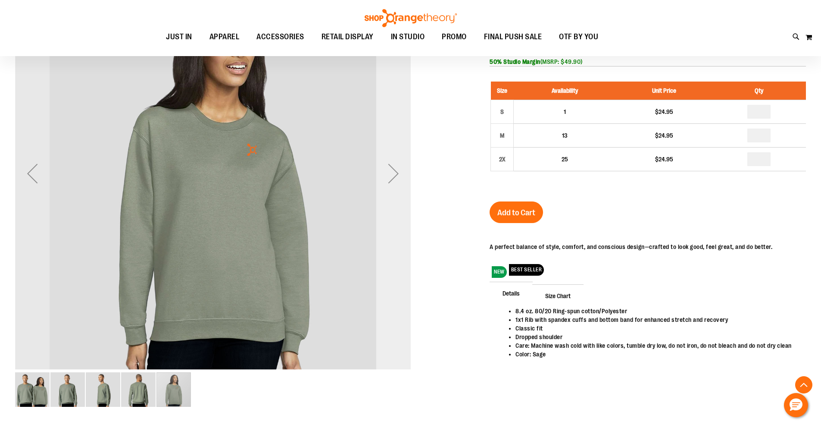
click at [401, 164] on div "Next" at bounding box center [393, 173] width 34 height 34
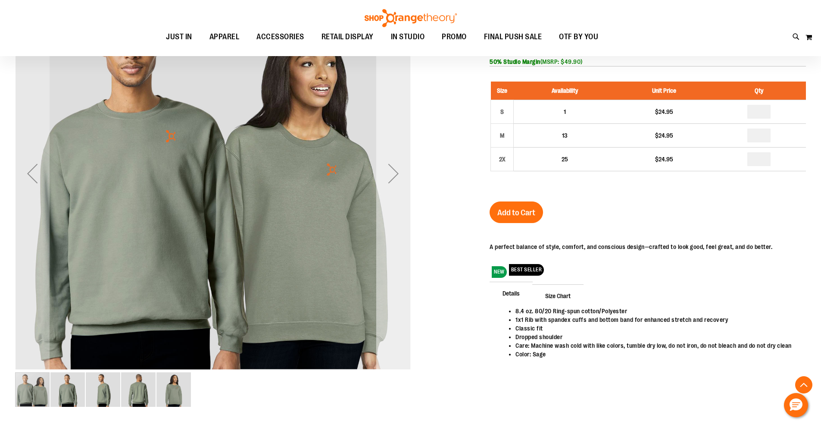
click at [401, 164] on div "Next" at bounding box center [393, 173] width 34 height 34
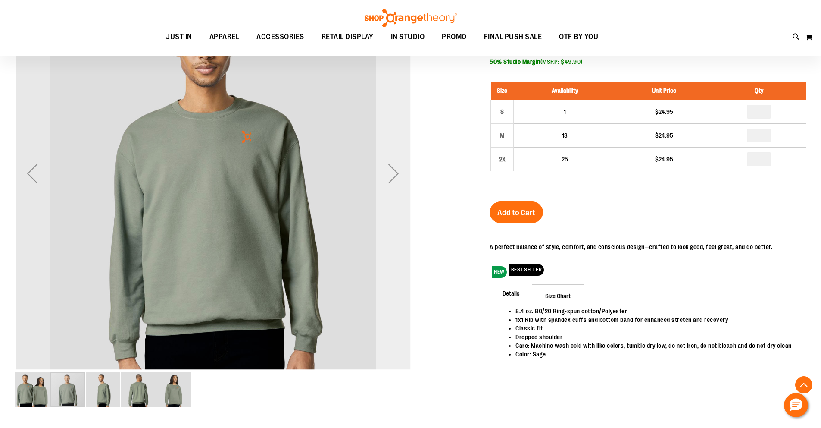
click at [401, 164] on div "Next" at bounding box center [393, 173] width 34 height 34
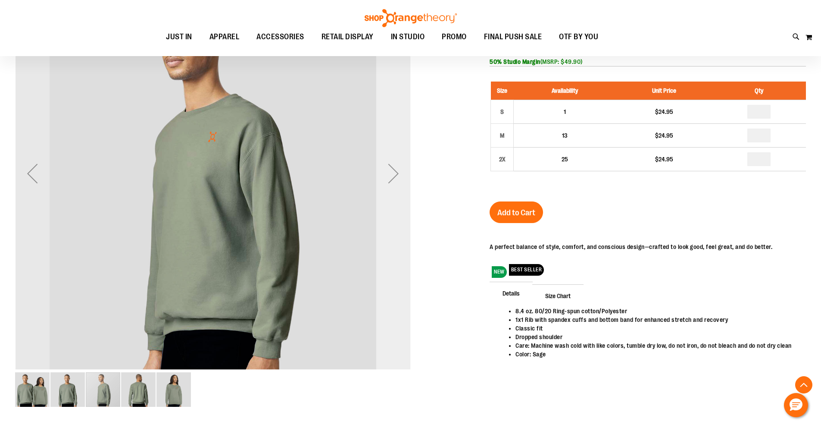
click at [401, 164] on div "Next" at bounding box center [393, 173] width 34 height 34
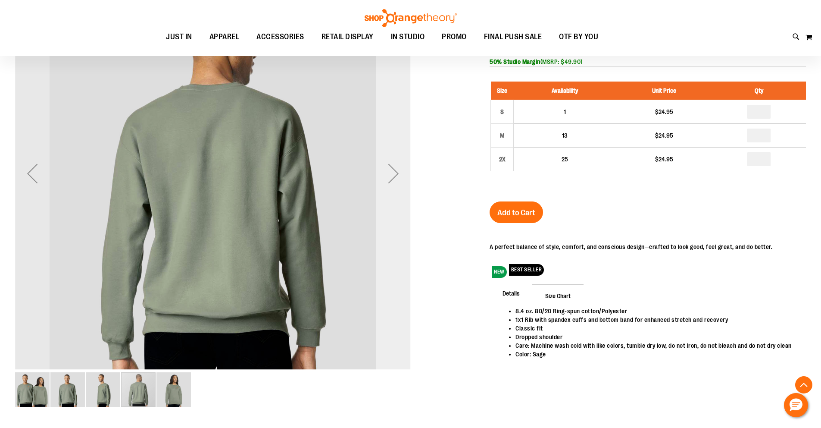
click at [401, 164] on div "Next" at bounding box center [393, 173] width 34 height 34
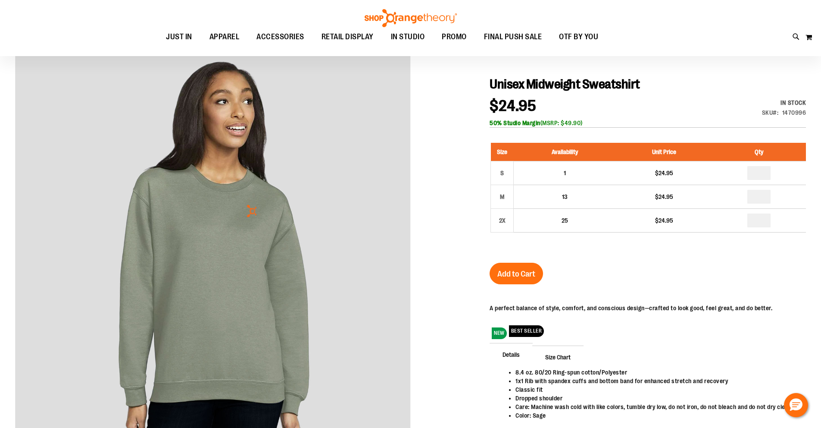
scroll to position [0, 0]
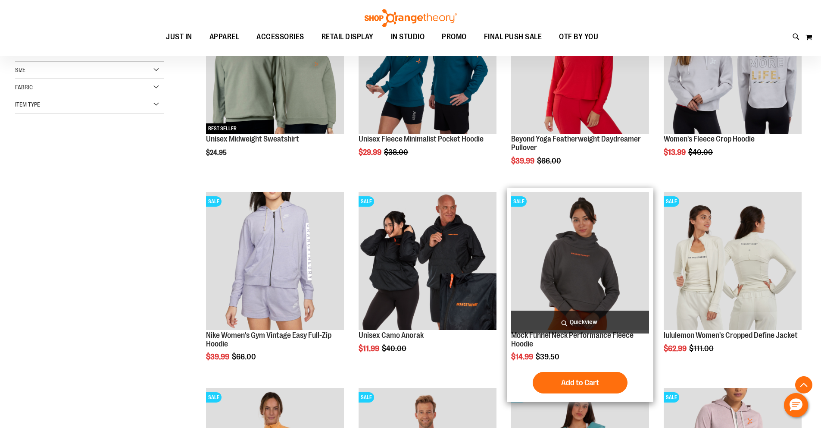
scroll to position [185, 0]
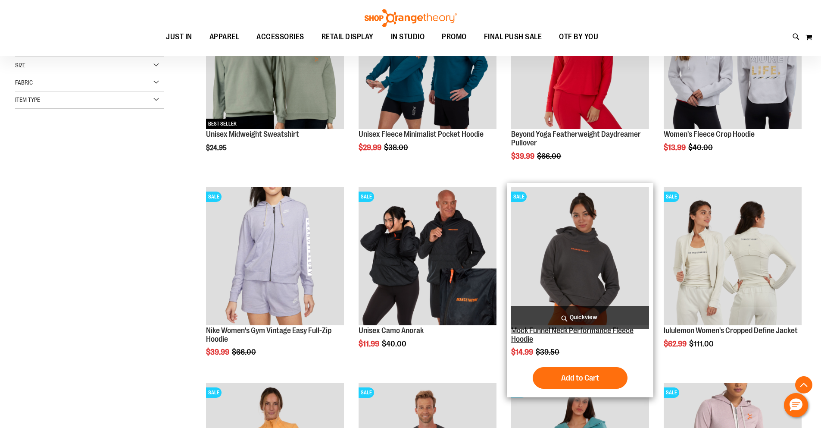
type input "**********"
click at [573, 332] on link "Mock Funnel Neck Performance Fleece Hoodie" at bounding box center [572, 334] width 122 height 17
click at [532, 341] on link "Mock Funnel Neck Performance Fleece Hoodie" at bounding box center [572, 334] width 122 height 17
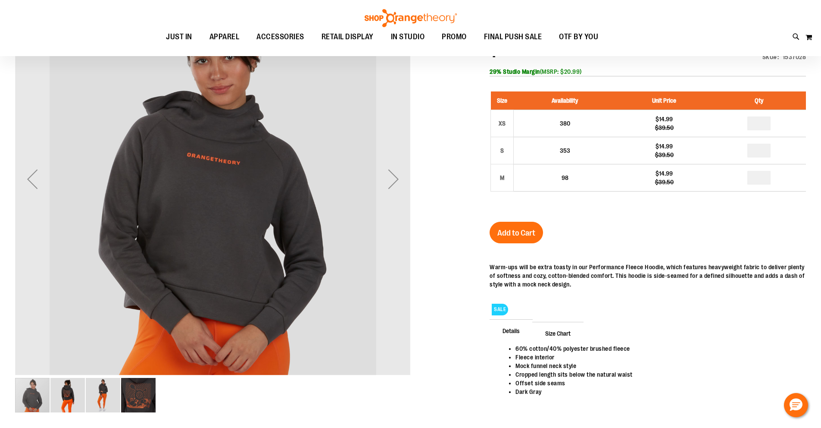
scroll to position [144, 0]
type input "**********"
click at [382, 182] on div "Next" at bounding box center [393, 178] width 34 height 34
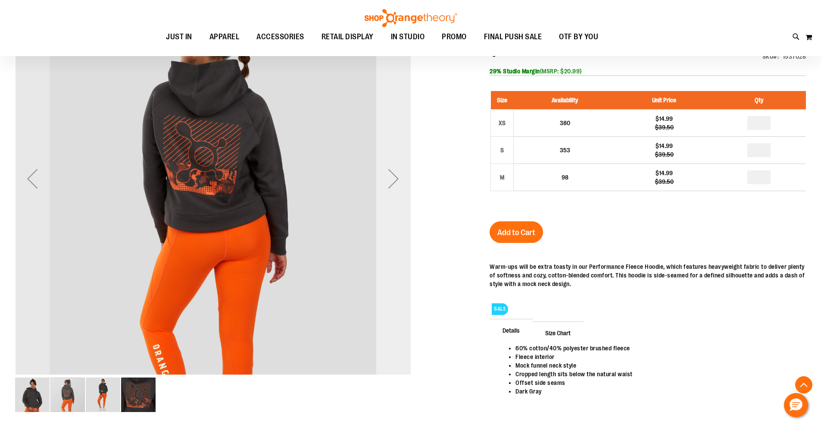
click at [384, 182] on div "Next" at bounding box center [393, 178] width 34 height 34
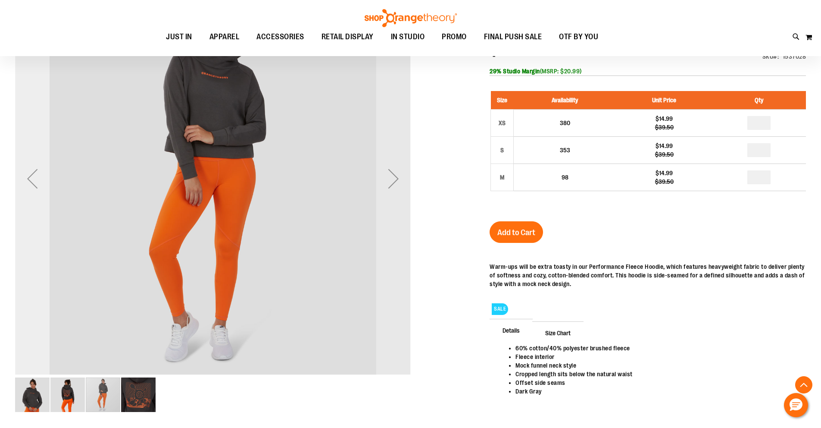
click at [22, 167] on div "Previous" at bounding box center [32, 178] width 34 height 34
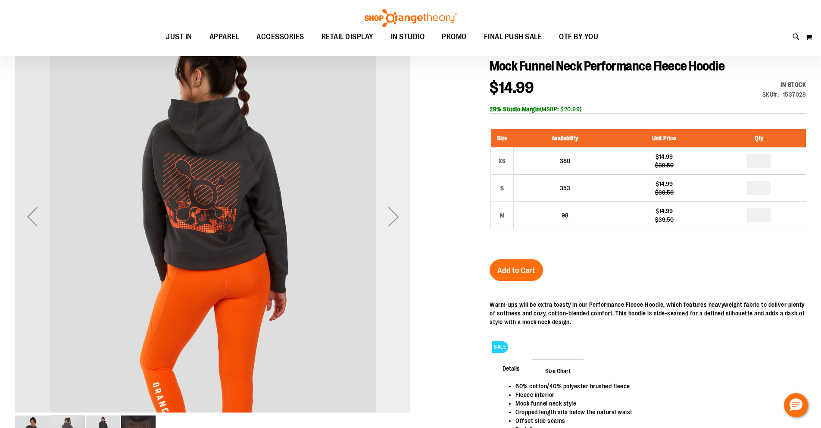
scroll to position [118, 0]
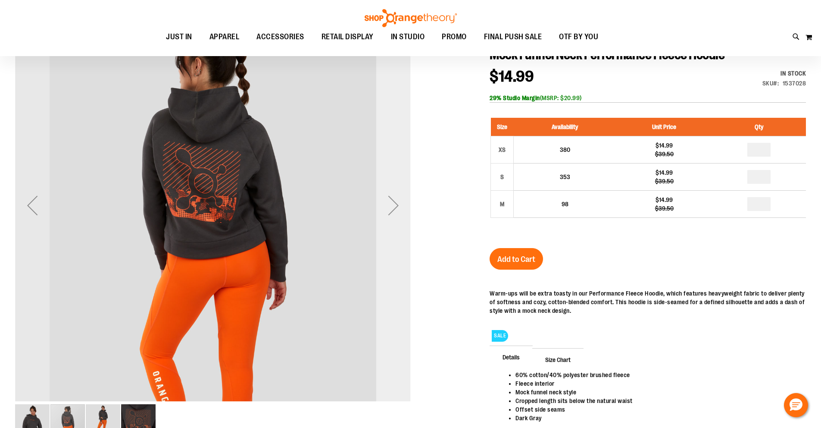
click at [398, 204] on div "Next" at bounding box center [393, 205] width 34 height 34
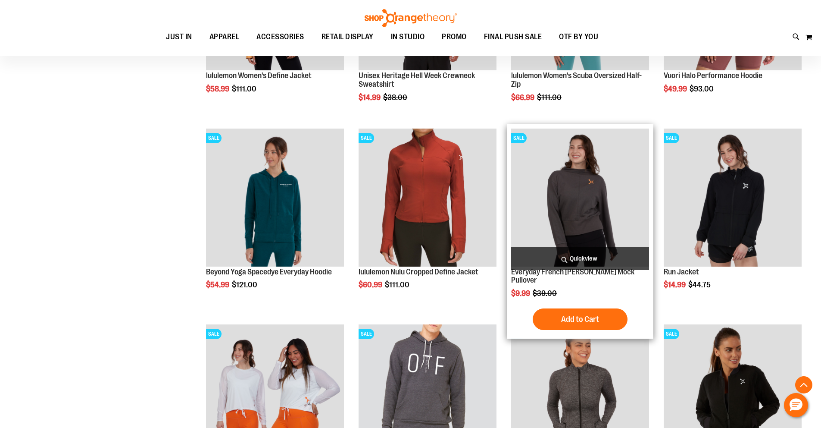
scroll to position [636, 0]
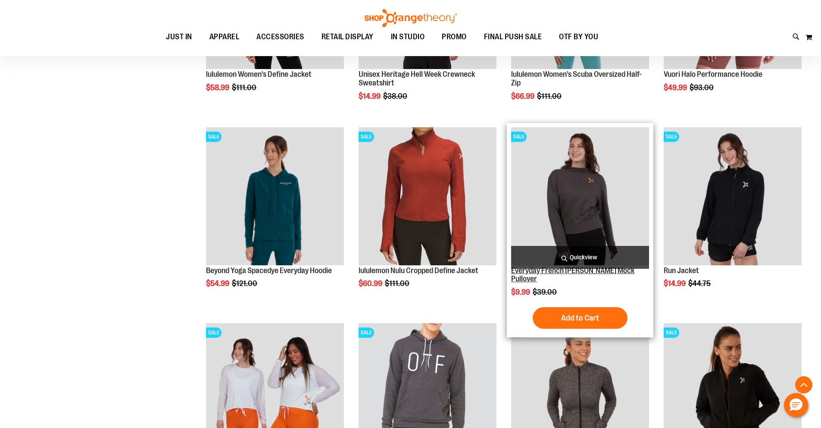
type input "**********"
click at [532, 280] on link "Everyday French [PERSON_NAME] Mock Pullover" at bounding box center [572, 274] width 123 height 17
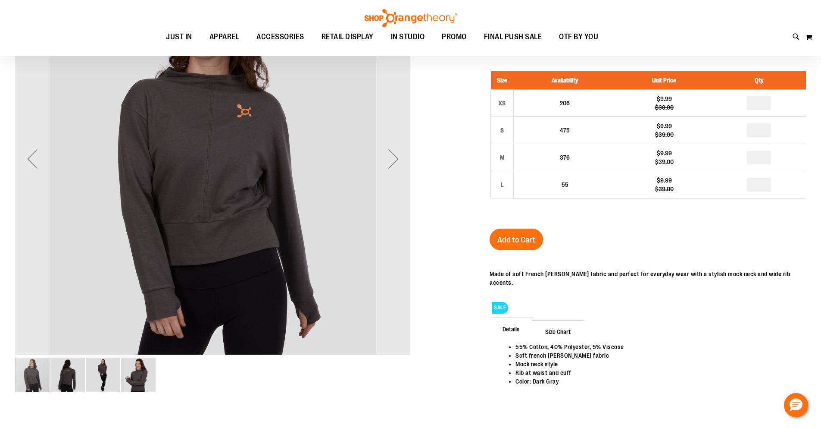
scroll to position [120, 0]
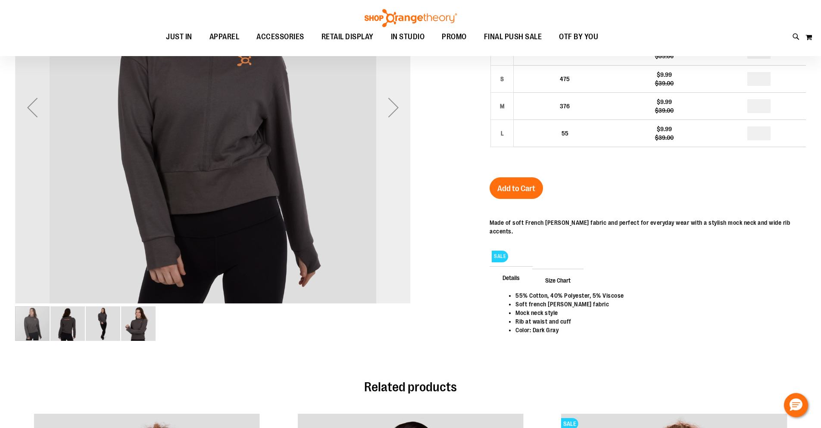
type input "**********"
click at [392, 97] on div "Next" at bounding box center [393, 107] width 34 height 34
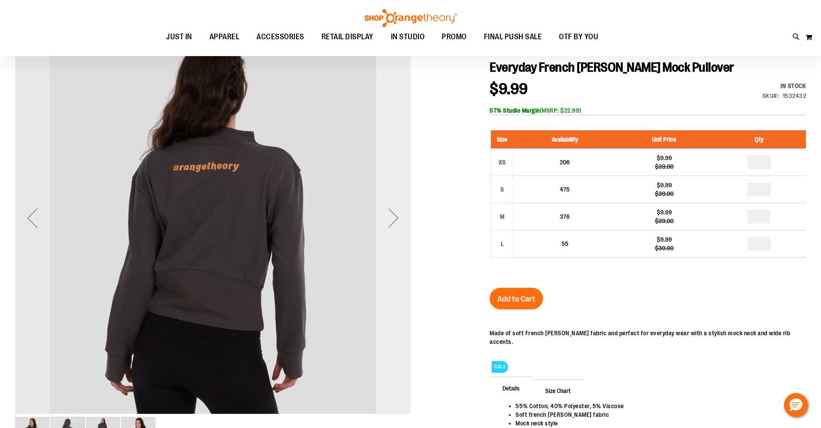
scroll to position [11, 0]
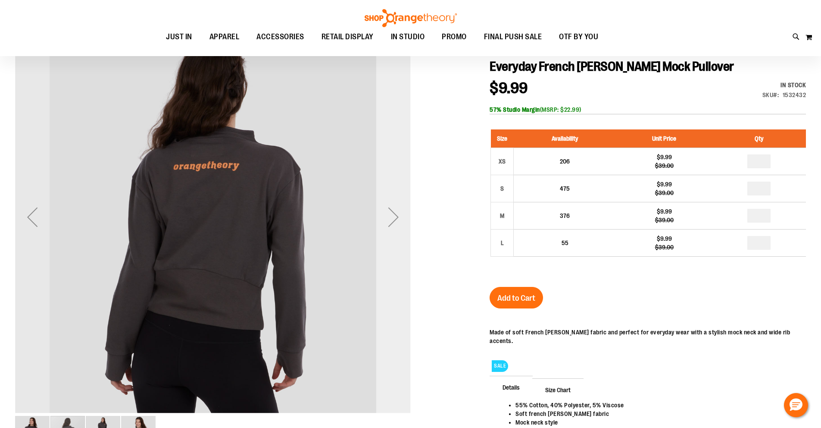
click at [388, 218] on div "Next" at bounding box center [393, 217] width 34 height 34
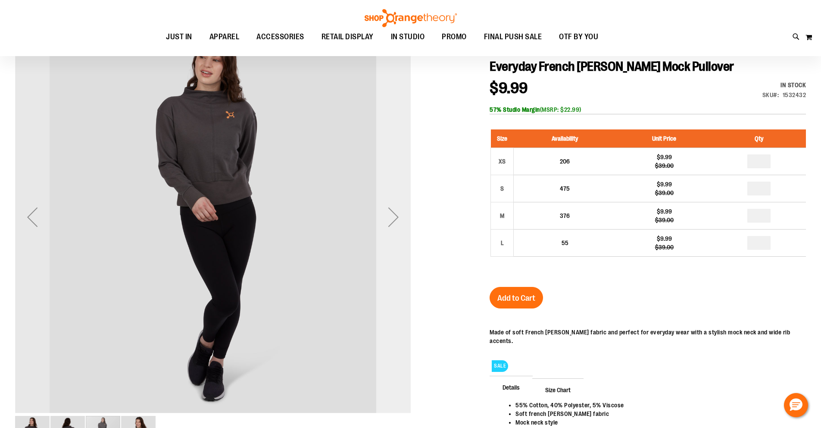
click at [389, 218] on div "Next" at bounding box center [393, 217] width 34 height 34
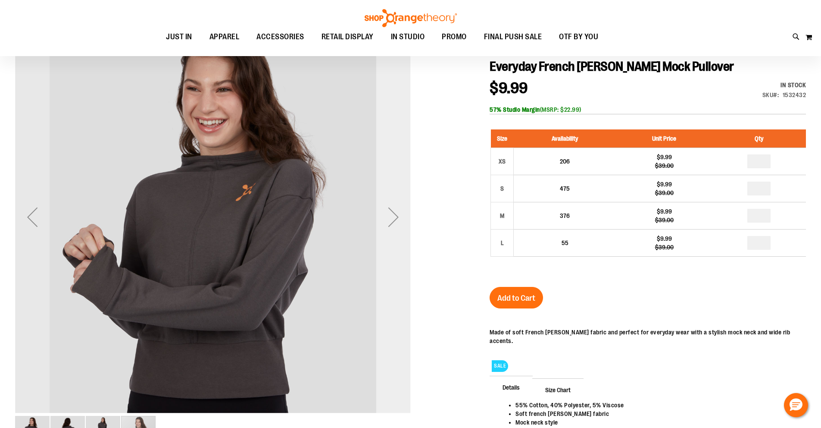
click at [389, 218] on div "Next" at bounding box center [393, 217] width 34 height 34
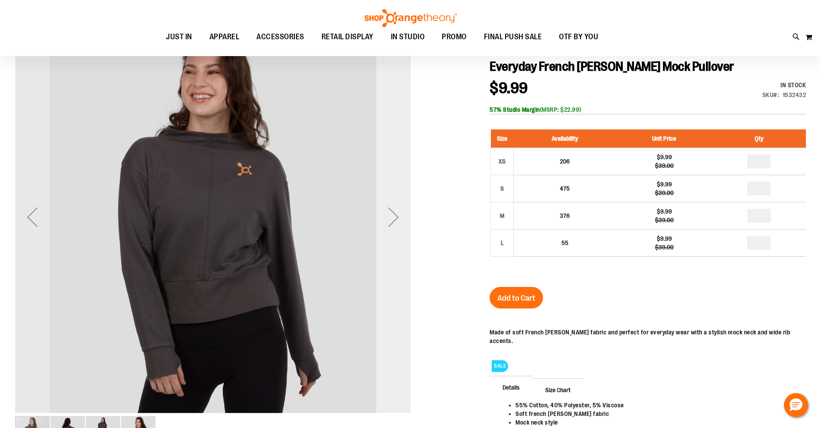
click at [389, 218] on div "Next" at bounding box center [393, 217] width 34 height 34
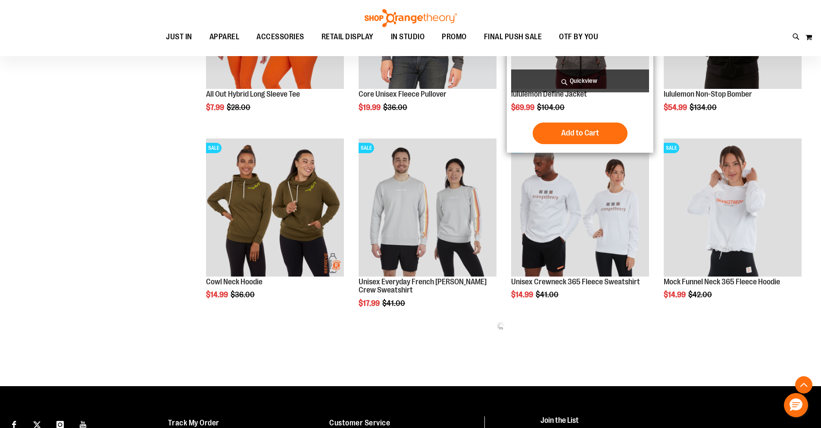
scroll to position [381, 0]
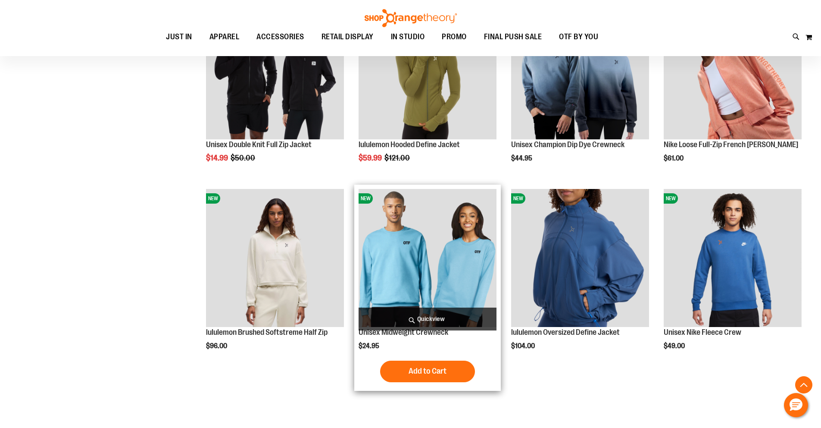
scroll to position [704, 0]
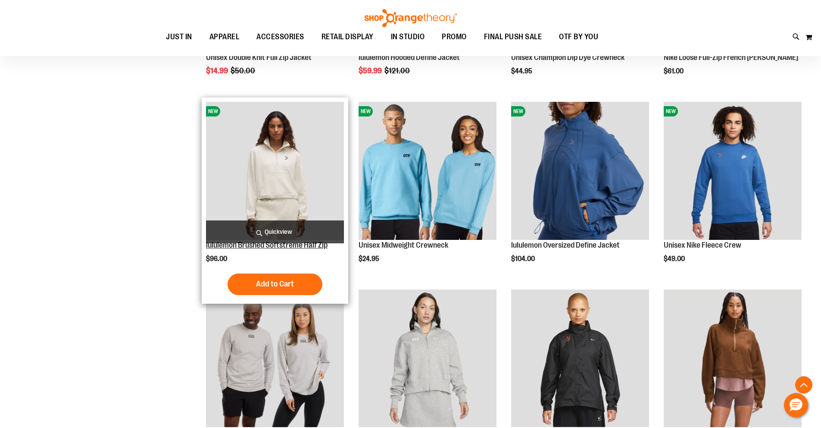
scroll to position [863, 0]
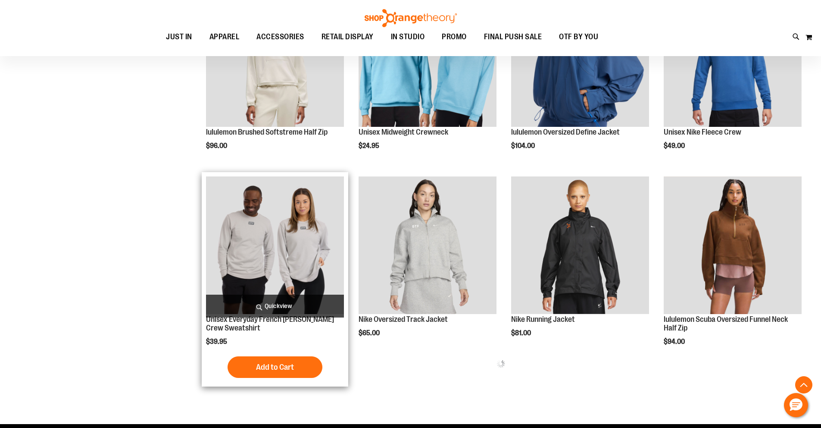
type input "**********"
click at [244, 331] on h2 "Unisex Everyday French [PERSON_NAME] Crew Sweatshirt" at bounding box center [275, 323] width 138 height 17
click at [238, 328] on link "Unisex Everyday French [PERSON_NAME] Crew Sweatshirt" at bounding box center [270, 323] width 128 height 17
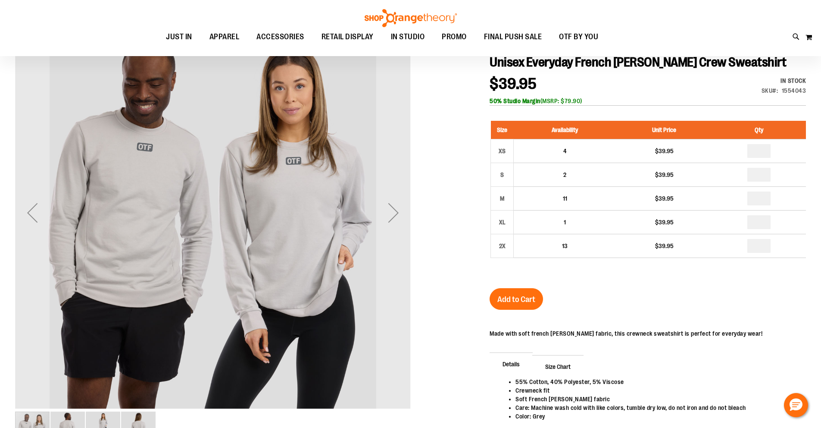
scroll to position [128, 0]
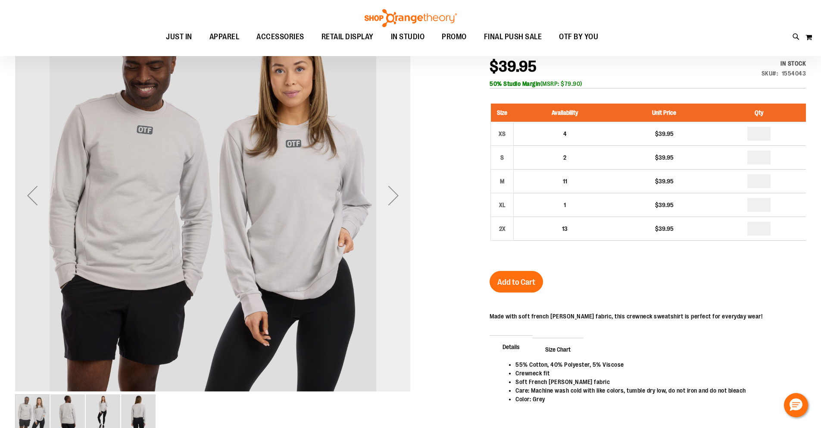
type input "**********"
click at [401, 196] on div "Next" at bounding box center [393, 195] width 34 height 34
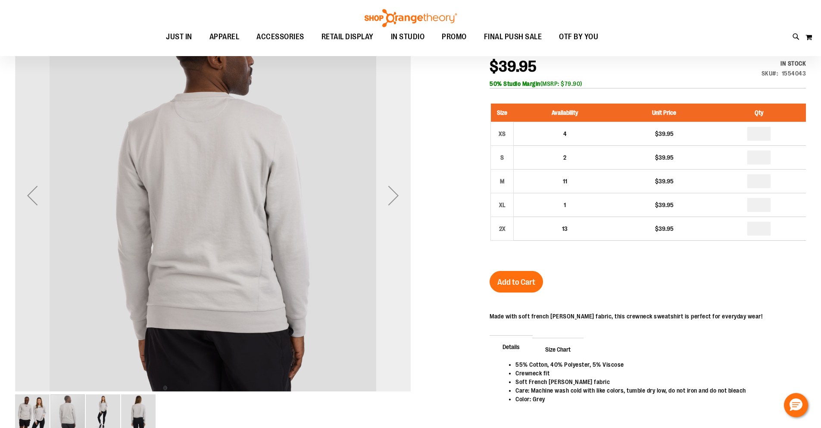
click at [399, 197] on div "Next" at bounding box center [393, 195] width 34 height 34
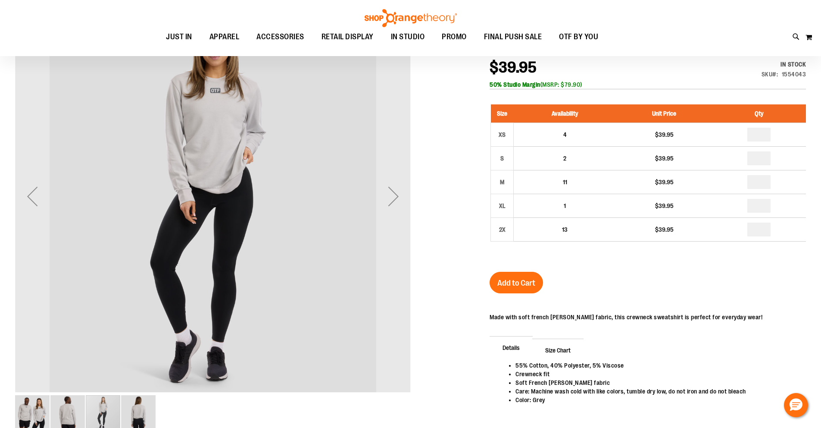
scroll to position [126, 0]
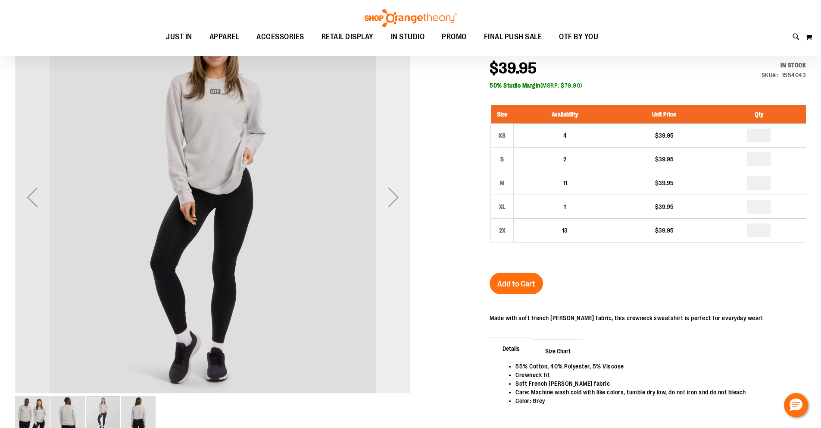
click at [400, 205] on div "Next" at bounding box center [393, 197] width 34 height 34
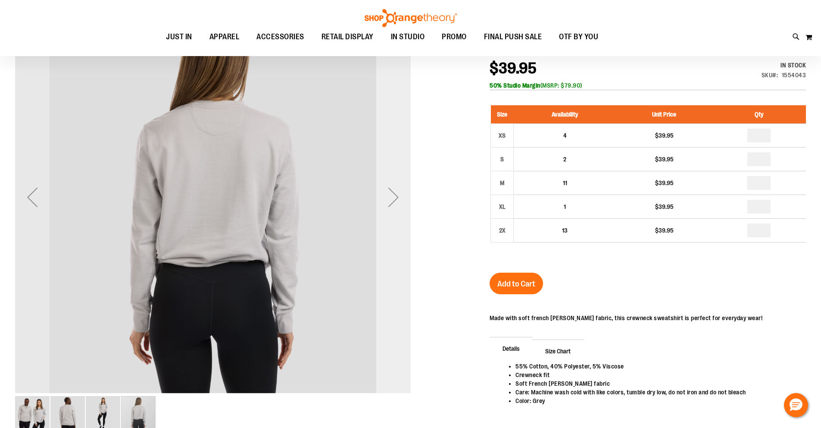
click at [400, 205] on div "Next" at bounding box center [393, 197] width 34 height 34
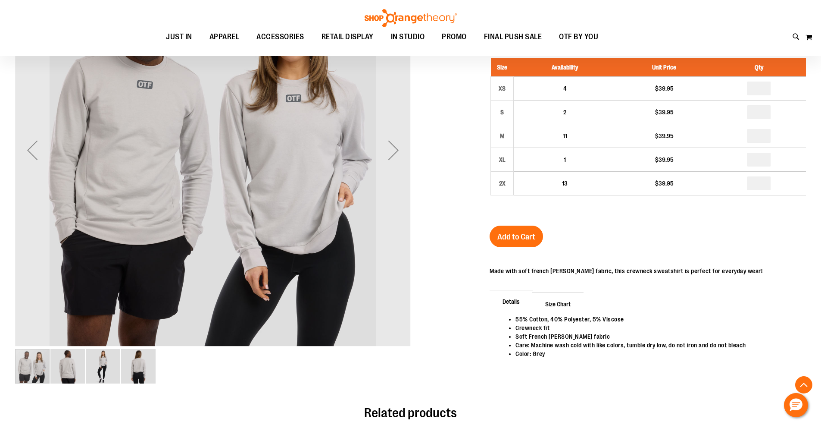
scroll to position [207, 0]
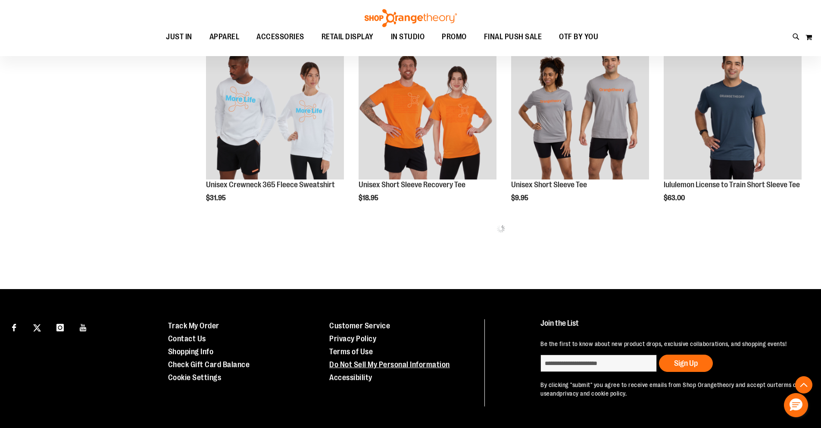
scroll to position [532, 0]
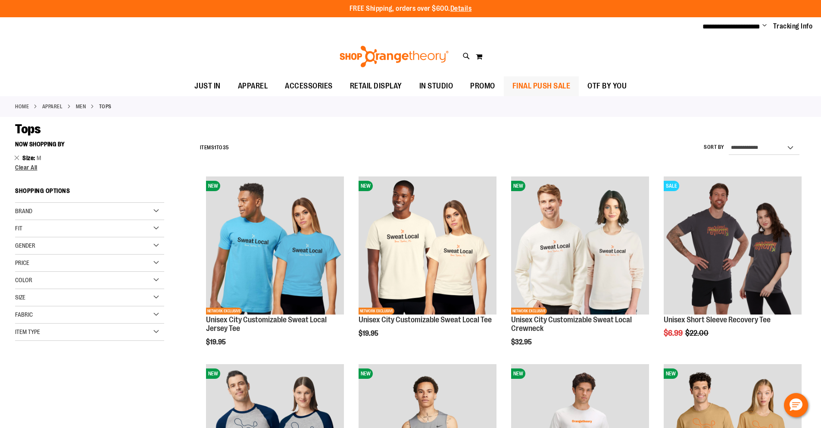
type input "**********"
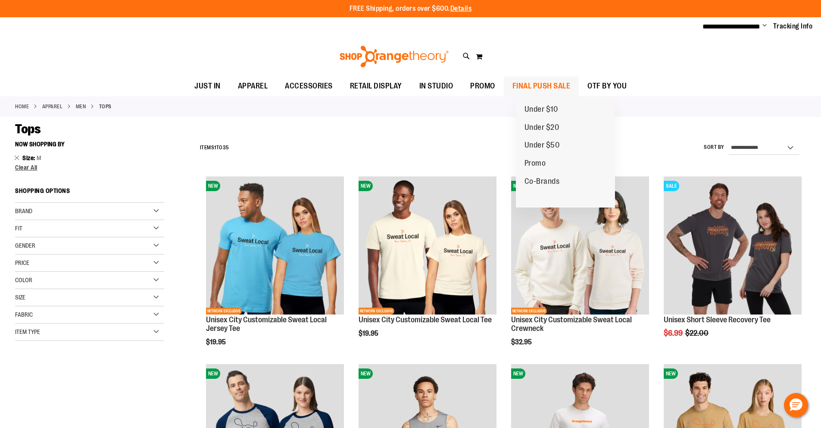
click at [541, 88] on span "FINAL PUSH SALE" at bounding box center [542, 85] width 58 height 19
click at [539, 90] on span "FINAL PUSH SALE" at bounding box center [542, 85] width 58 height 19
click at [540, 82] on span "FINAL PUSH SALE" at bounding box center [542, 85] width 58 height 19
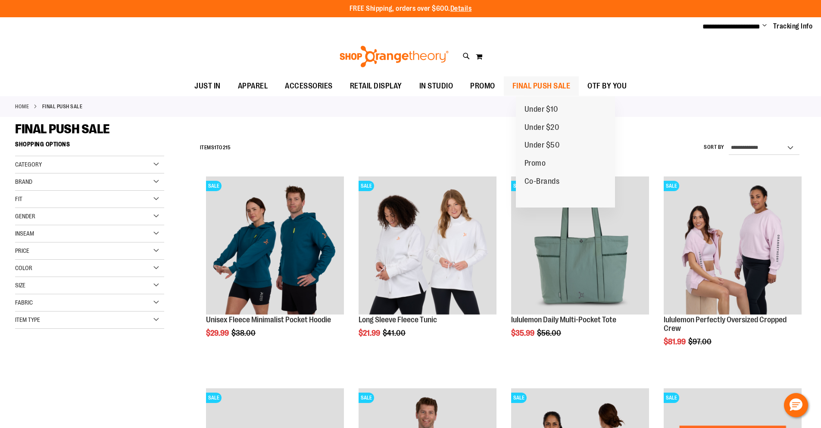
type input "**********"
click at [538, 81] on span "FINAL PUSH SALE" at bounding box center [542, 85] width 58 height 19
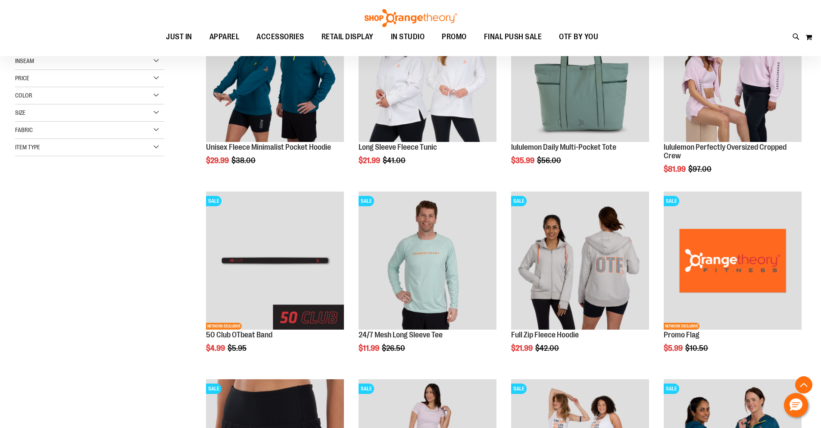
scroll to position [173, 0]
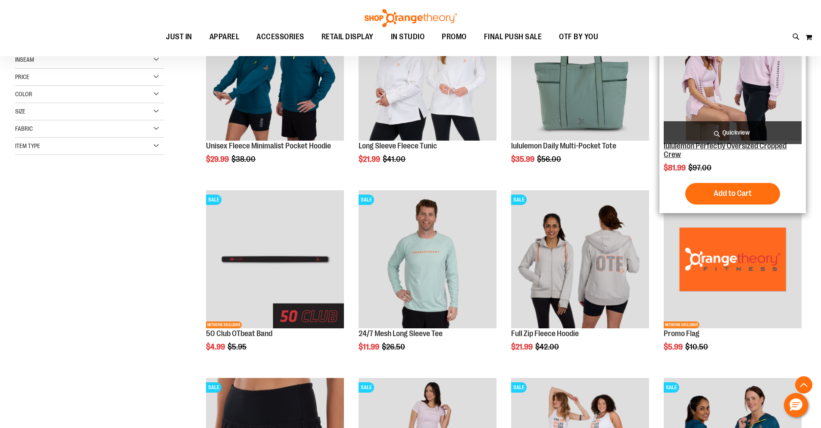
type input "**********"
click at [676, 155] on link "lululemon Perfectly Oversized Cropped Crew" at bounding box center [725, 149] width 123 height 17
click at [662, 144] on div "SALE lululemon Perfectly Oversized Cropped Crew $81.99 Regular Price $97.00 Qui…" at bounding box center [733, 105] width 147 height 214
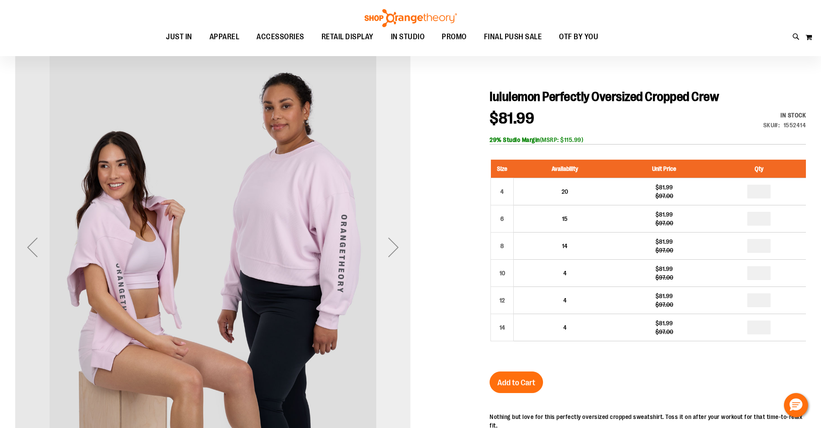
scroll to position [128, 0]
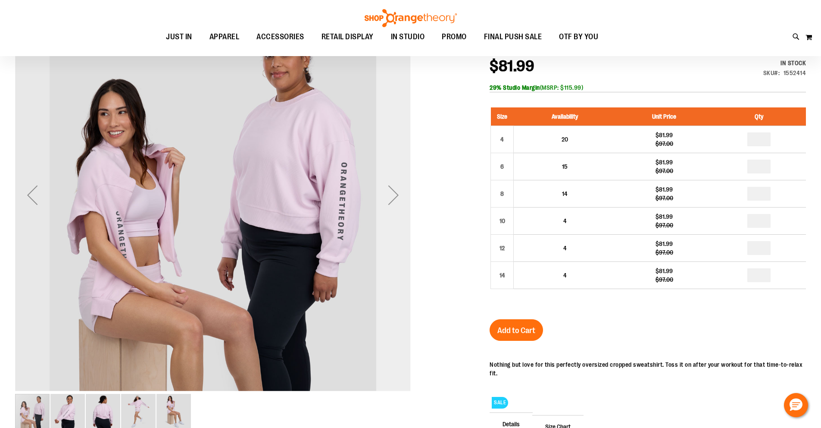
type input "**********"
click at [404, 196] on div "Next" at bounding box center [393, 195] width 34 height 34
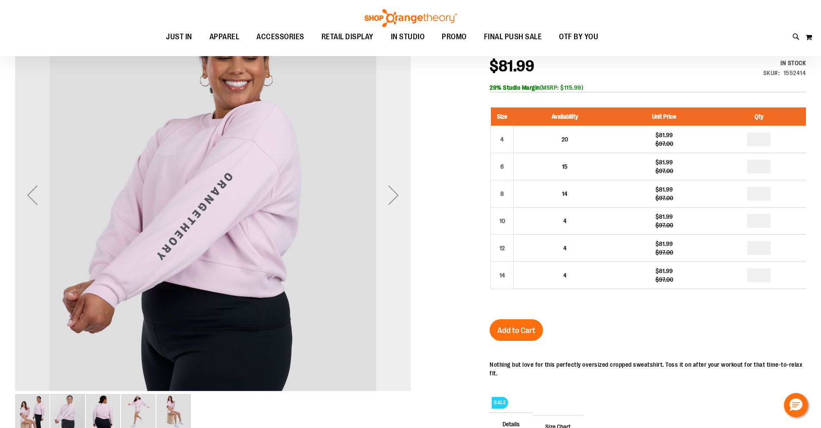
click at [404, 196] on div "Next" at bounding box center [393, 195] width 34 height 34
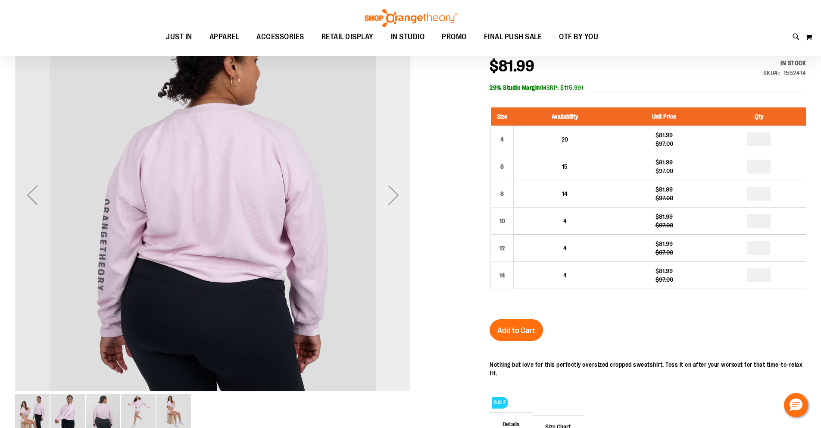
click at [404, 196] on div "Next" at bounding box center [393, 195] width 34 height 34
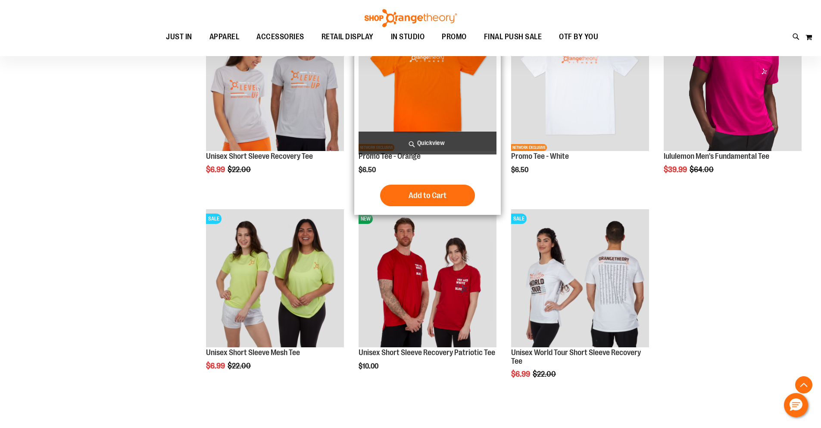
scroll to position [1540, 0]
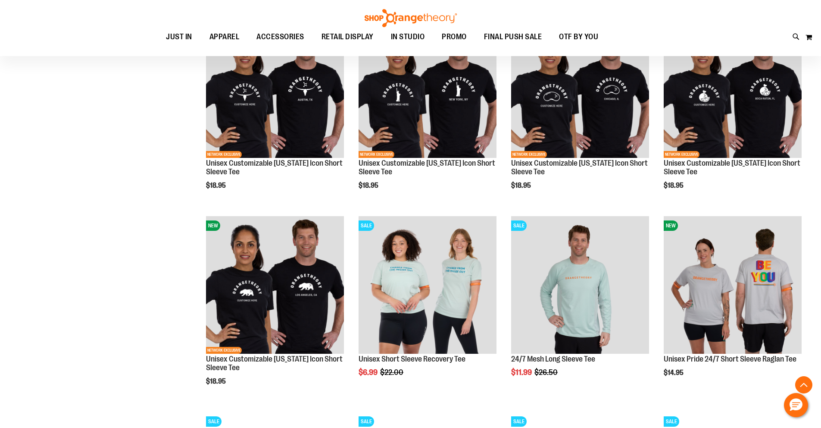
scroll to position [468, 0]
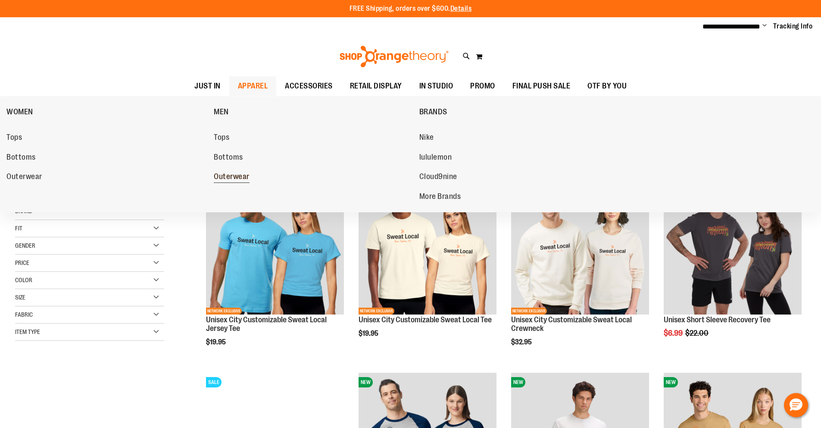
type input "**********"
click at [235, 176] on span "Outerwear" at bounding box center [232, 177] width 36 height 11
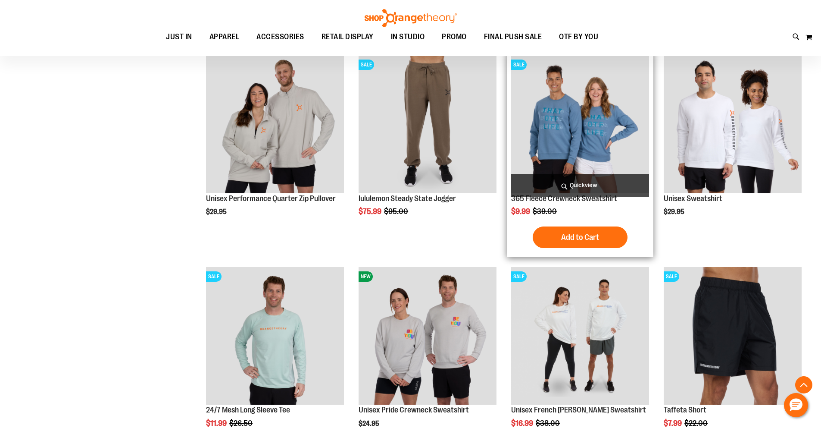
scroll to position [1040, 0]
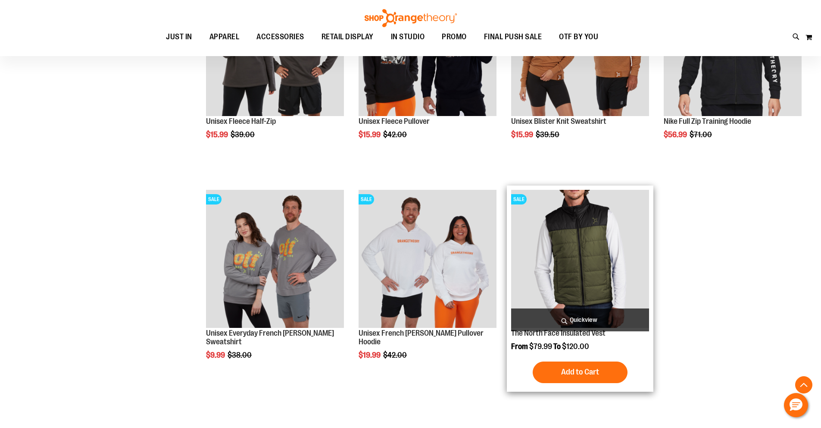
scroll to position [1356, 0]
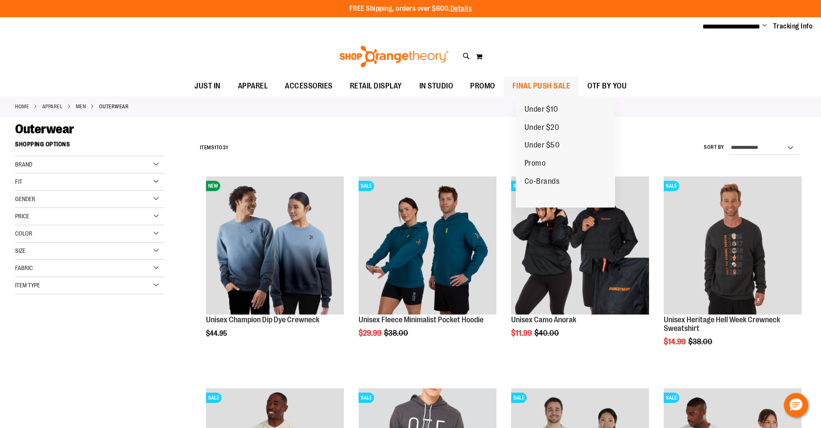
type input "**********"
click at [548, 91] on span "FINAL PUSH SALE" at bounding box center [542, 85] width 58 height 19
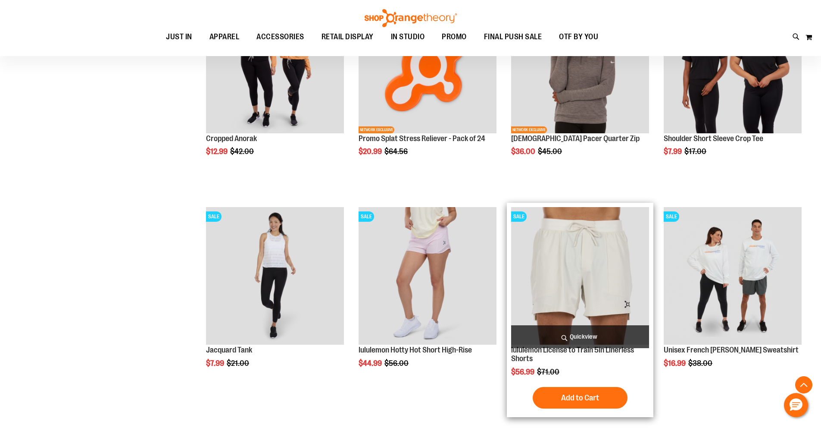
scroll to position [1109, 0]
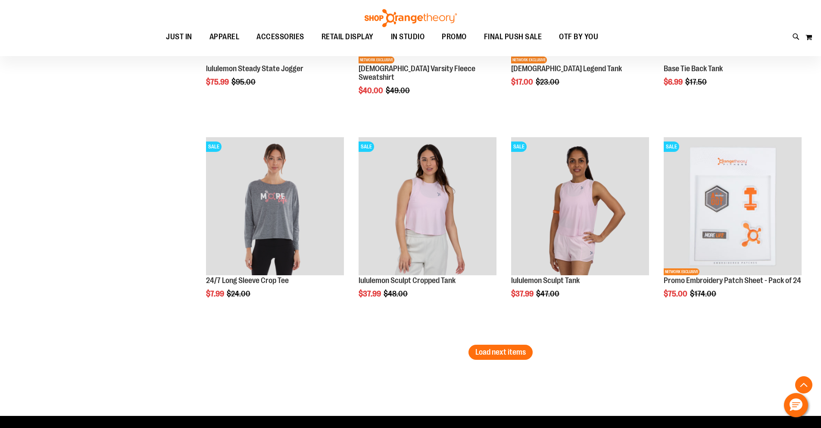
scroll to position [1796, 0]
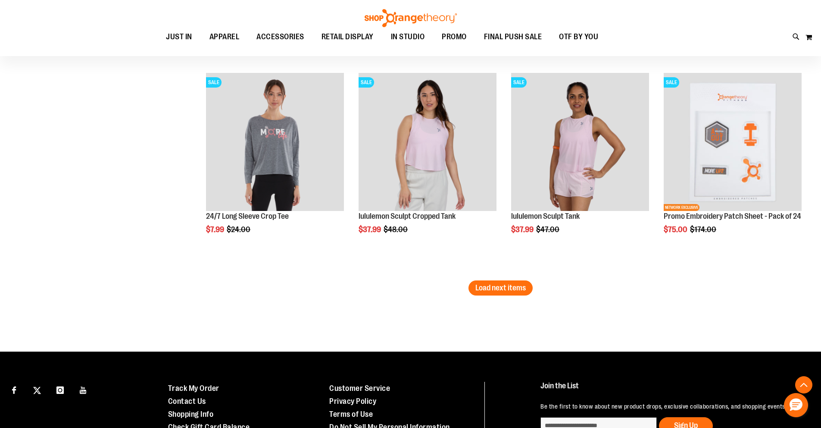
type input "**********"
click at [541, 261] on li "SALE lululemon Sculpt Tank $37.99 Regular Price $47.00 Quickview Add to Cart In…" at bounding box center [580, 175] width 147 height 212
click at [514, 286] on span "Load next items" at bounding box center [501, 287] width 50 height 9
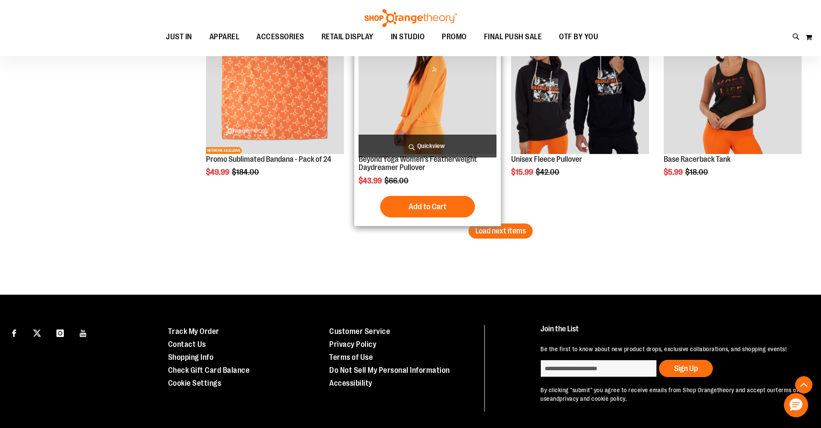
scroll to position [2495, 0]
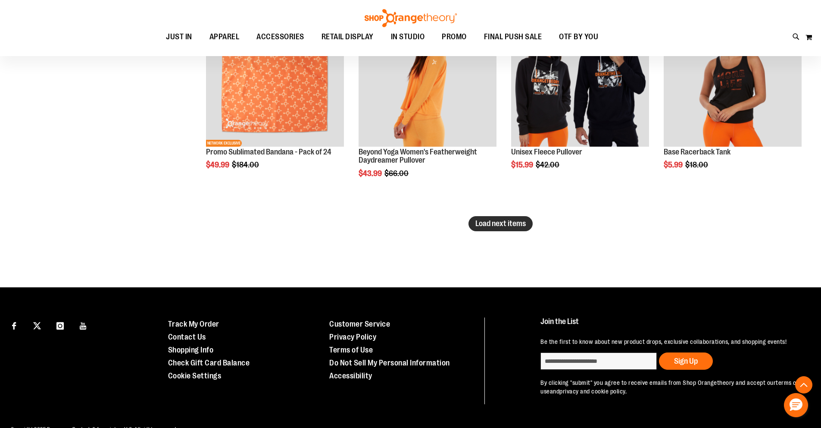
click at [504, 223] on span "Load next items" at bounding box center [501, 223] width 50 height 9
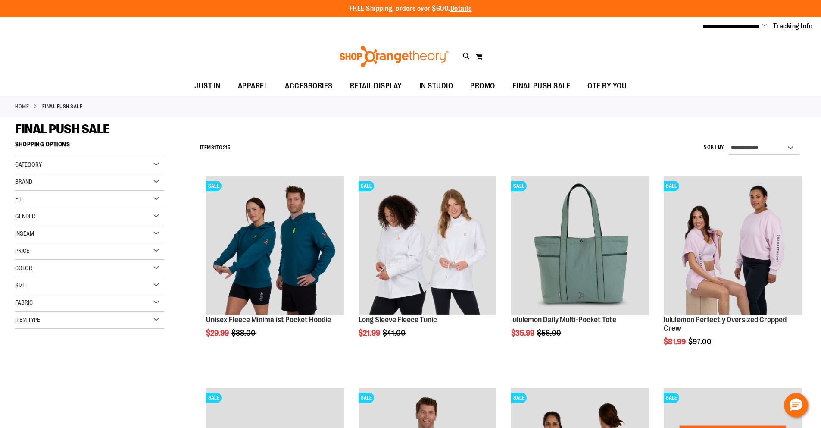
click at [31, 164] on span "Category" at bounding box center [28, 164] width 27 height 7
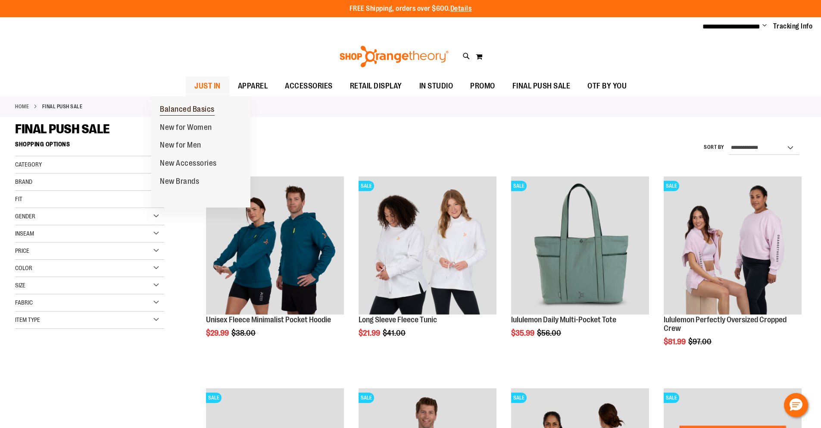
click at [187, 113] on span "Balanced Basics" at bounding box center [187, 110] width 55 height 11
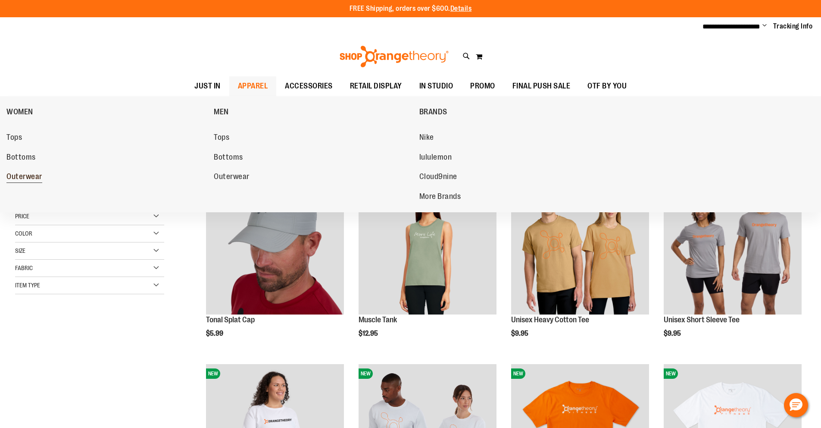
type input "**********"
click at [20, 176] on span "Outerwear" at bounding box center [24, 177] width 36 height 11
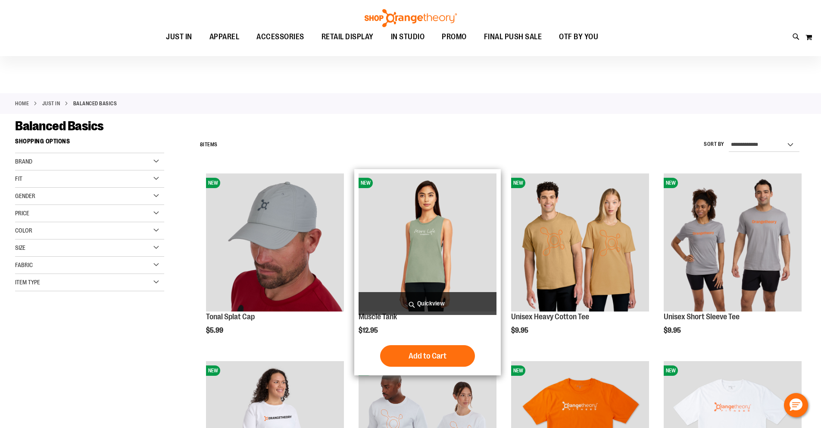
scroll to position [44, 0]
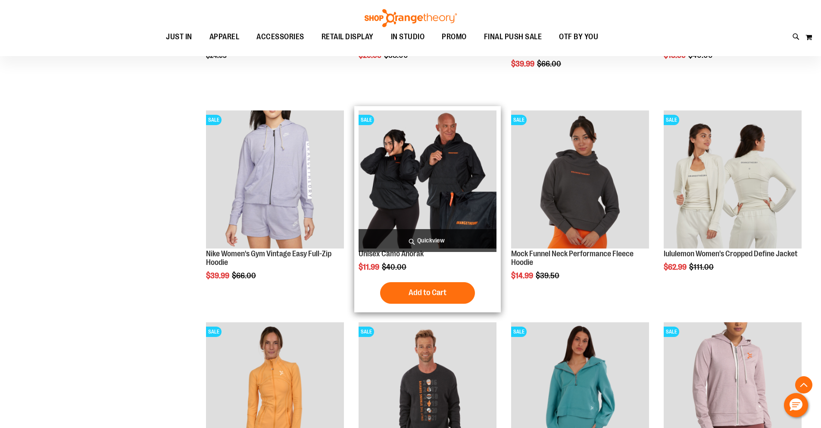
scroll to position [198, 0]
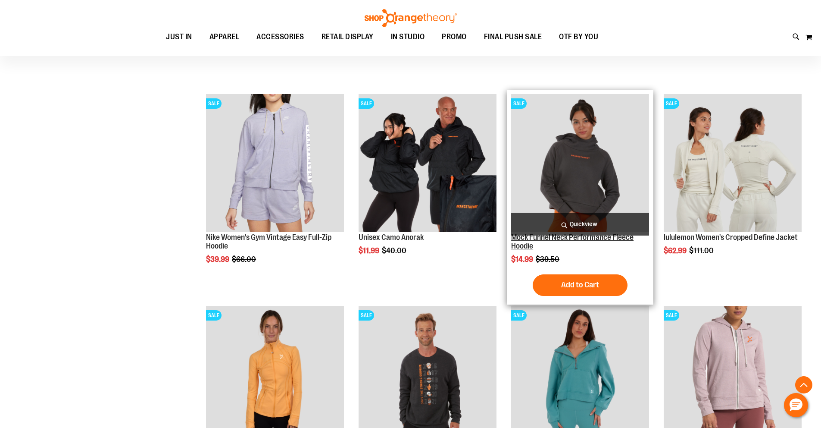
type input "**********"
click at [563, 238] on link "Mock Funnel Neck Performance Fleece Hoodie" at bounding box center [572, 241] width 122 height 17
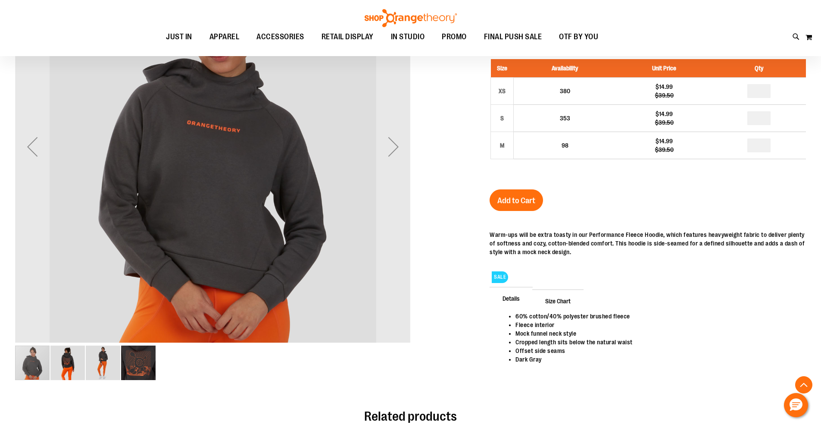
scroll to position [177, 0]
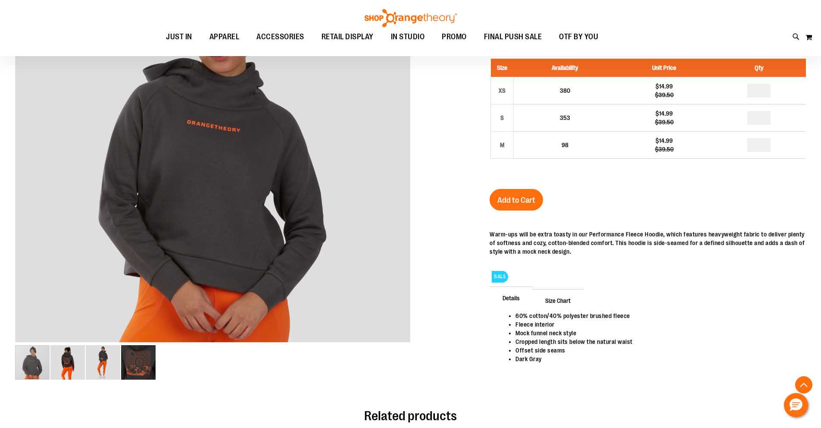
type input "**********"
drag, startPoint x: 510, startPoint y: 353, endPoint x: 546, endPoint y: 359, distance: 37.1
click at [546, 359] on ul "60% cotton/40% polyester brushed fleece Fleece interior Mock funnel neck style …" at bounding box center [647, 337] width 299 height 52
click at [547, 359] on li "Dark Gray" at bounding box center [657, 358] width 282 height 9
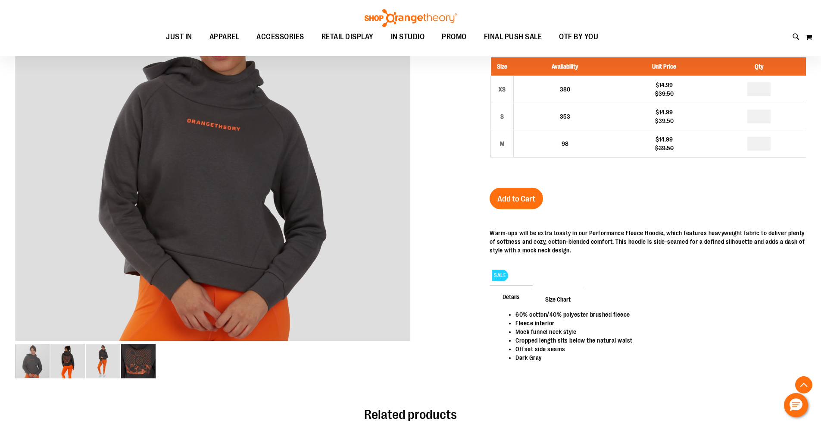
scroll to position [178, 0]
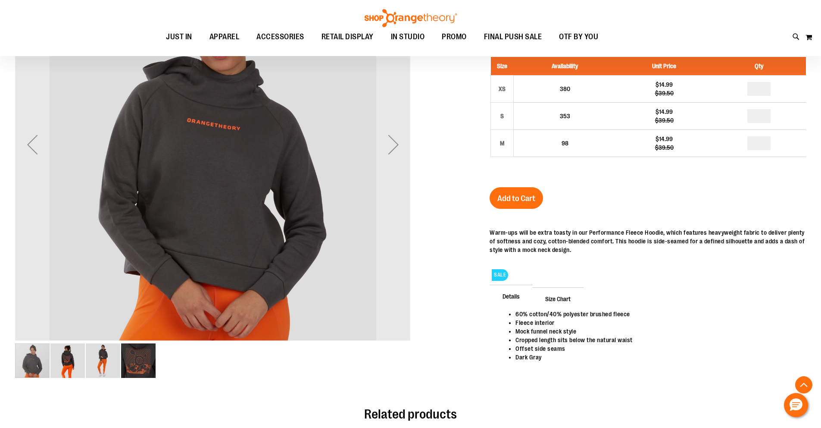
click at [121, 362] on img "image 4 of 4" at bounding box center [138, 360] width 34 height 34
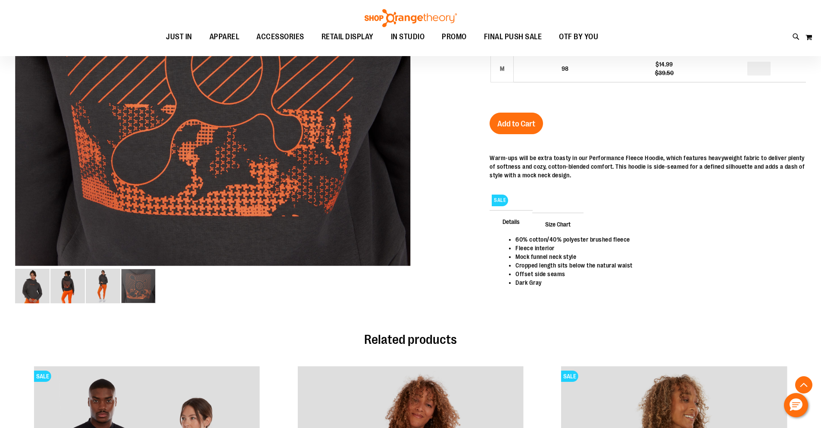
scroll to position [187, 0]
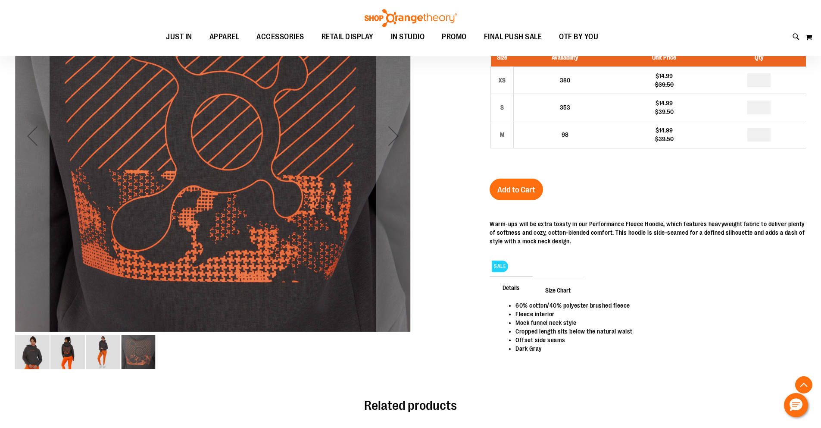
click at [66, 355] on img "image 2 of 4" at bounding box center [67, 352] width 34 height 34
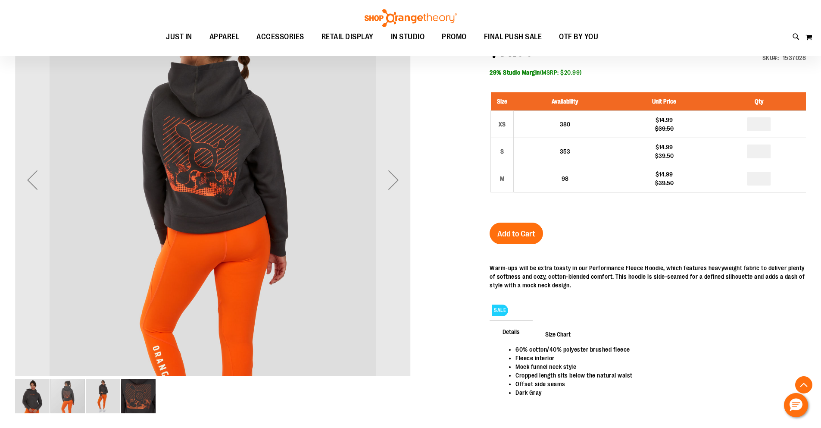
scroll to position [27, 0]
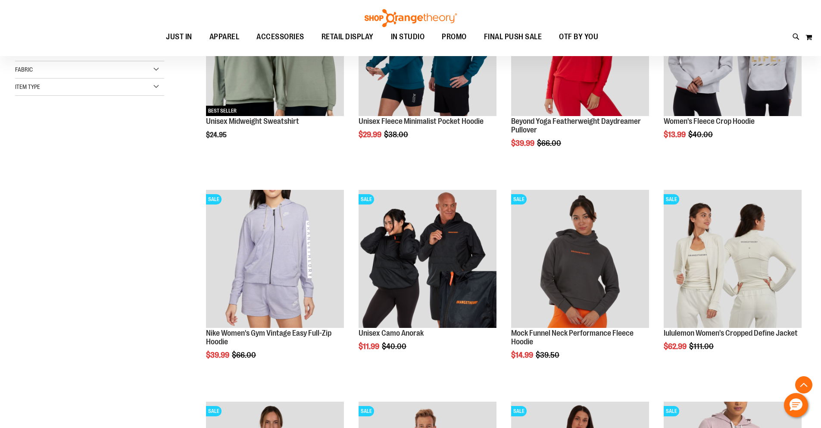
scroll to position [102, 0]
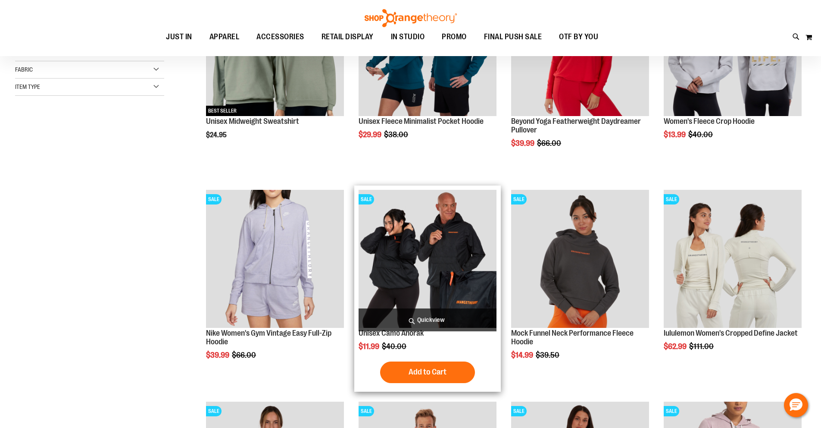
type input "**********"
click at [390, 272] on img "product" at bounding box center [428, 259] width 138 height 138
click at [390, 333] on link "Unisex Camo Anorak" at bounding box center [391, 333] width 65 height 9
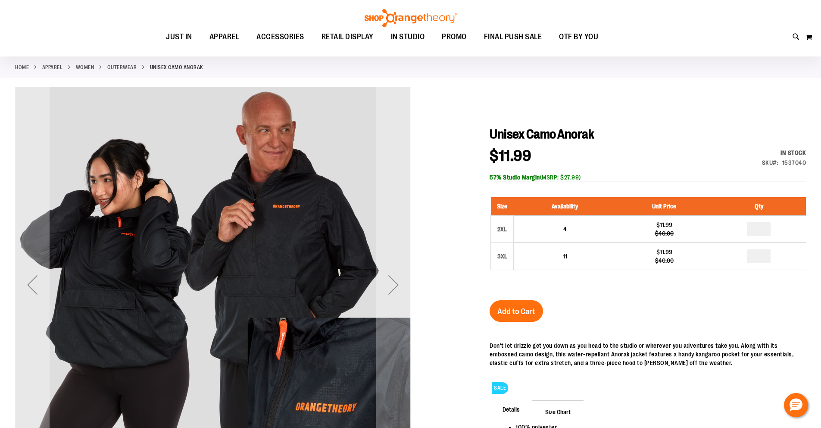
scroll to position [53, 0]
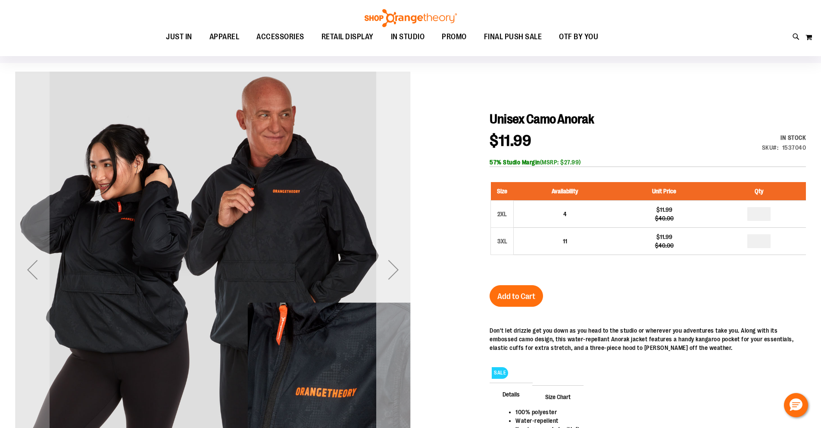
type input "**********"
click at [400, 259] on div "Next" at bounding box center [393, 269] width 34 height 34
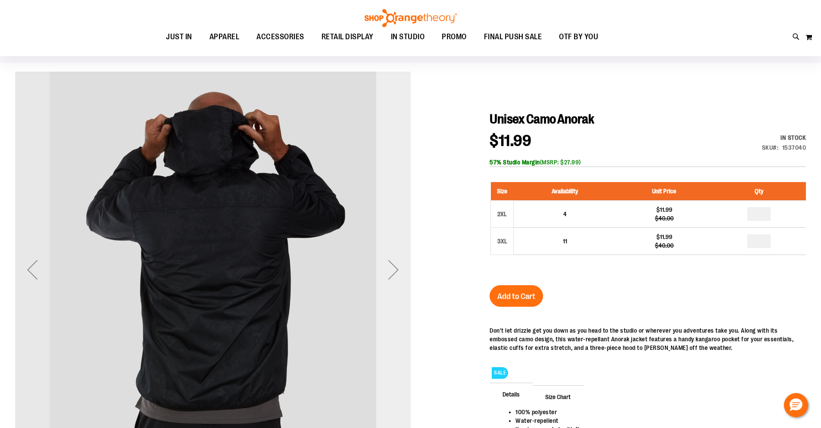
click at [394, 264] on div "Next" at bounding box center [393, 269] width 34 height 34
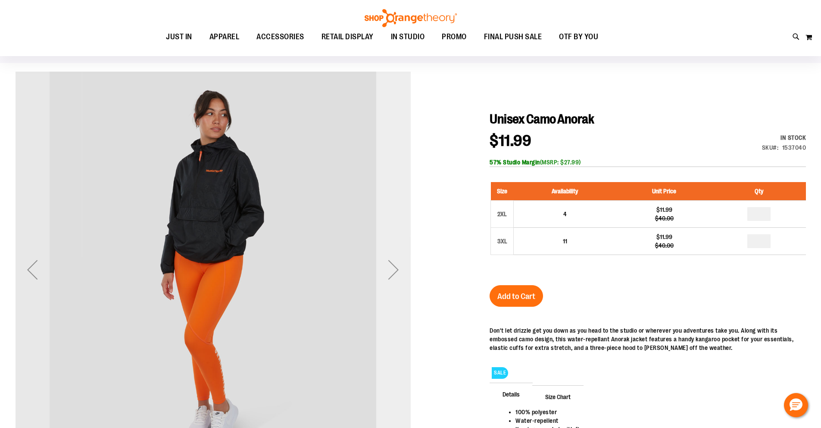
click at [394, 264] on div "Next" at bounding box center [393, 269] width 34 height 34
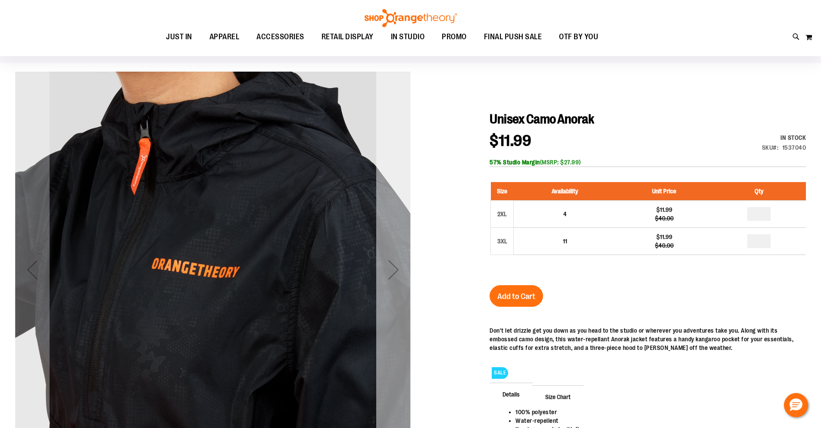
click at [394, 264] on div "Next" at bounding box center [393, 269] width 34 height 34
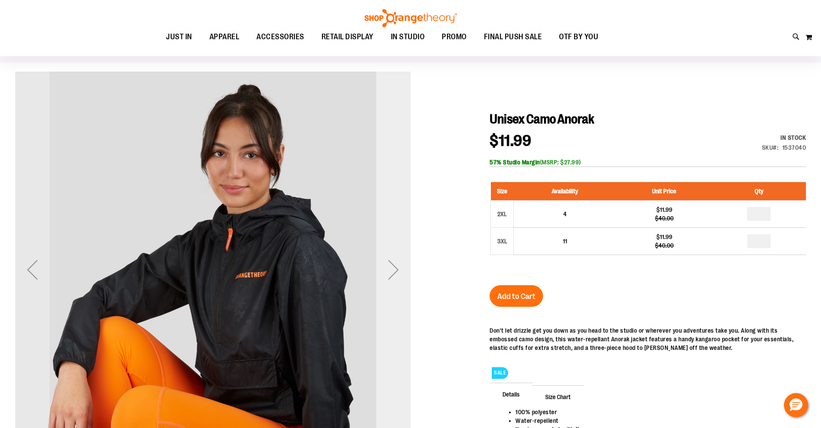
click at [394, 264] on div "Next" at bounding box center [393, 269] width 34 height 34
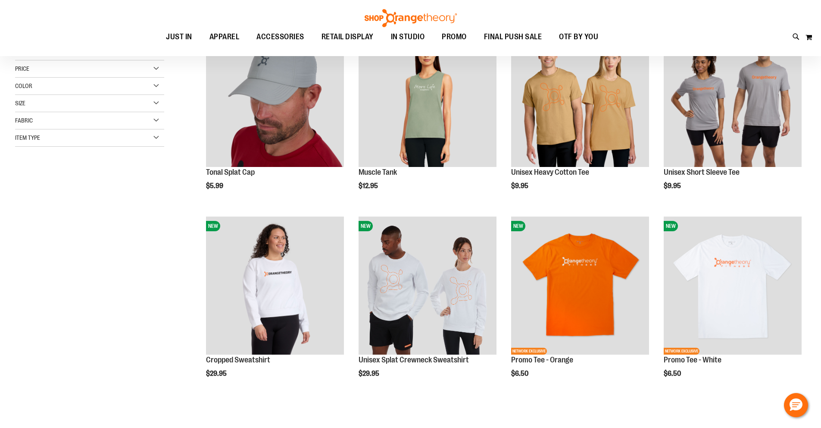
scroll to position [41, 0]
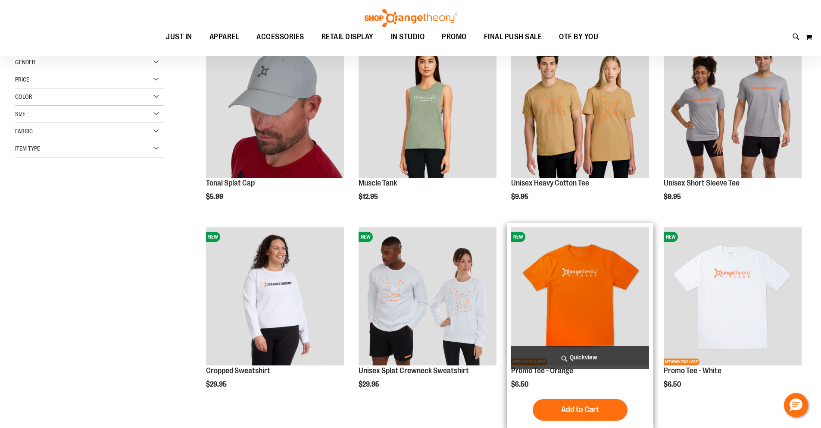
type input "**********"
